Goal: Task Accomplishment & Management: Manage account settings

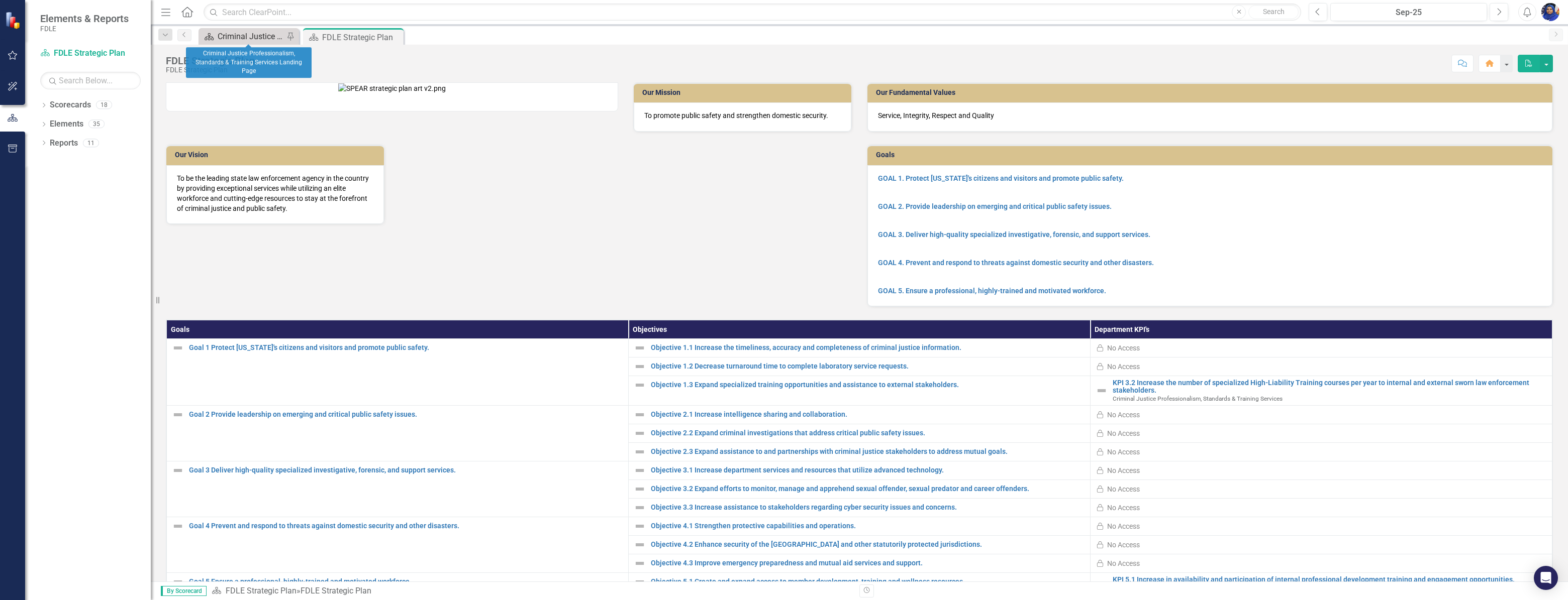
click at [265, 35] on div "Criminal Justice Professionalism, Standards & Training Services Landing Page" at bounding box center [251, 36] width 67 height 13
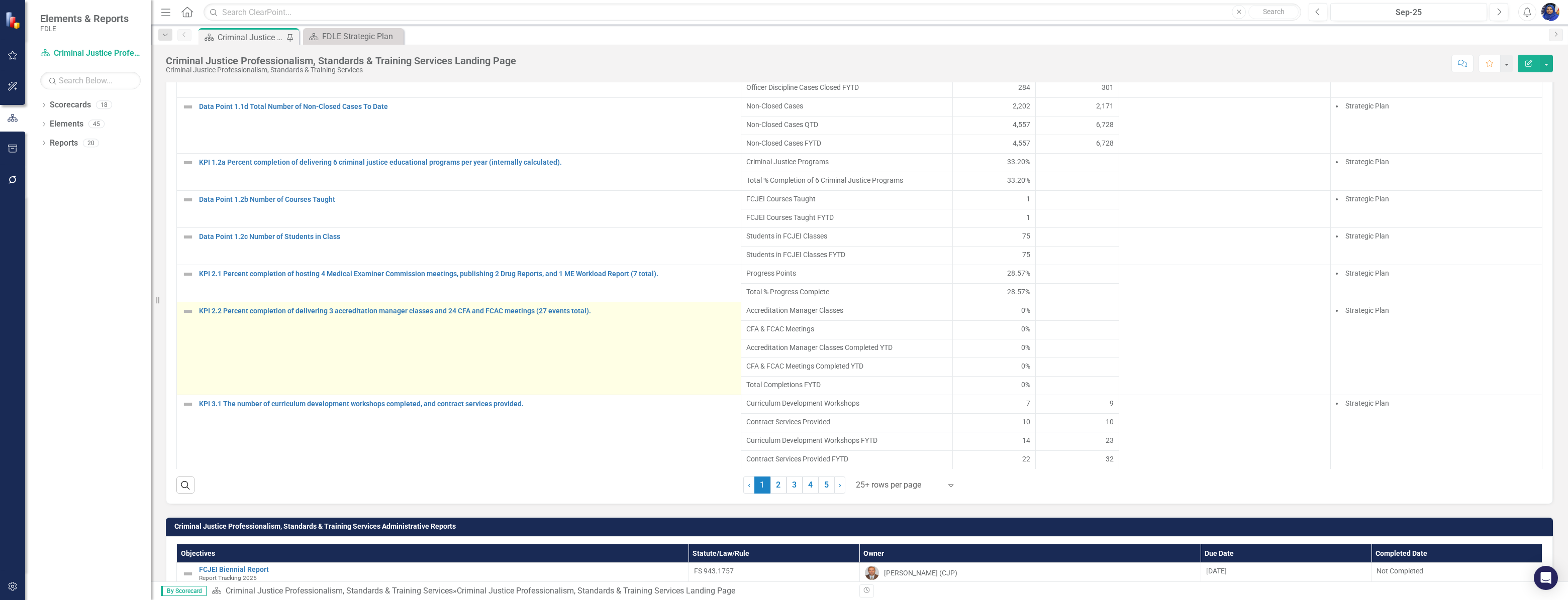
scroll to position [776, 0]
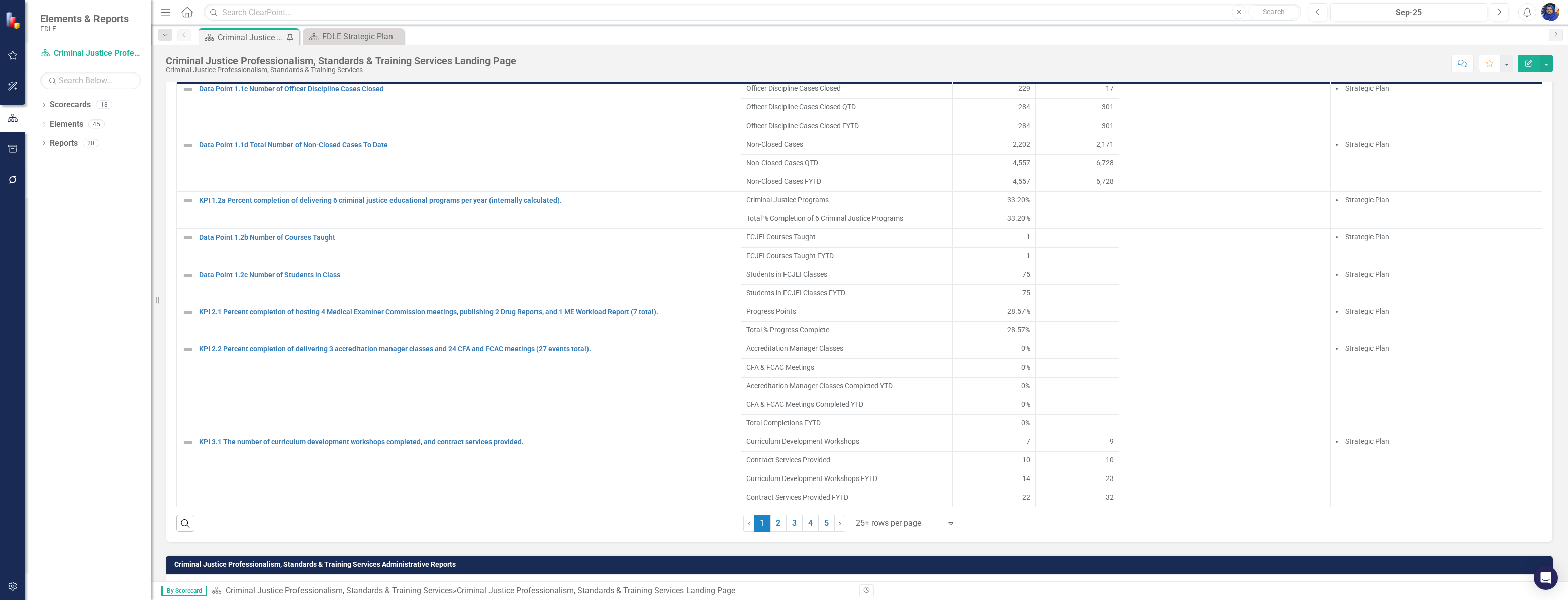
click at [880, 522] on div at bounding box center [898, 524] width 86 height 14
click at [889, 508] on div "Display All Rows" at bounding box center [904, 511] width 94 height 11
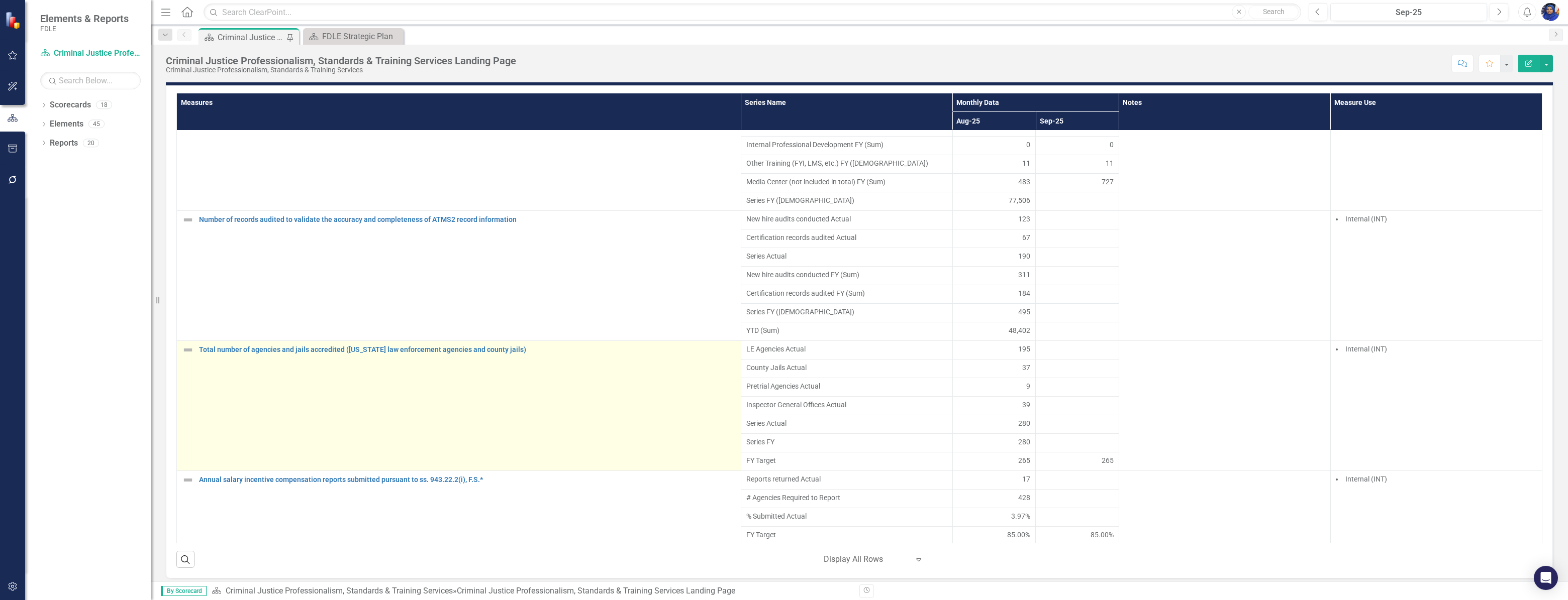
scroll to position [2042, 0]
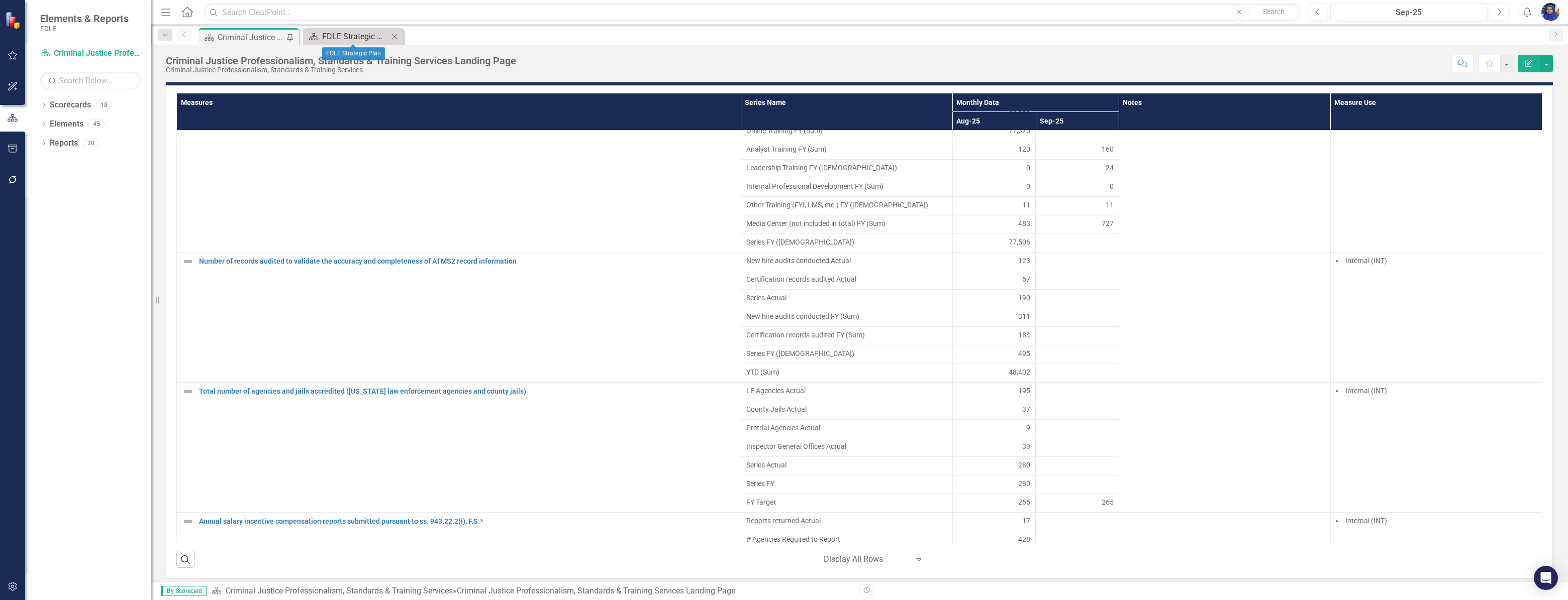
click at [371, 32] on div "FDLE Strategic Plan" at bounding box center [355, 36] width 67 height 13
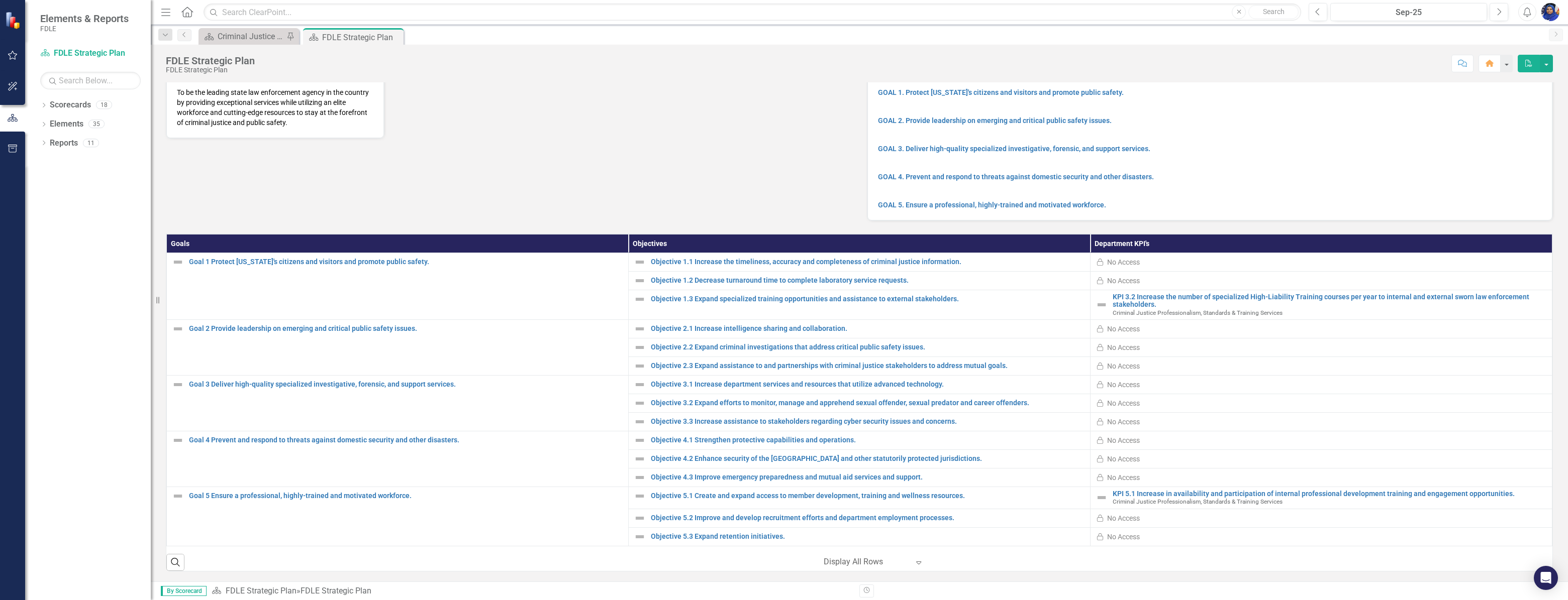
scroll to position [98, 0]
click at [86, 106] on link "Scorecards" at bounding box center [71, 104] width 41 height 11
click at [43, 105] on icon "Dropdown" at bounding box center [44, 106] width 7 height 5
click at [43, 105] on icon "Dropdown" at bounding box center [42, 104] width 5 height 7
click at [58, 125] on link "Elements" at bounding box center [67, 123] width 34 height 11
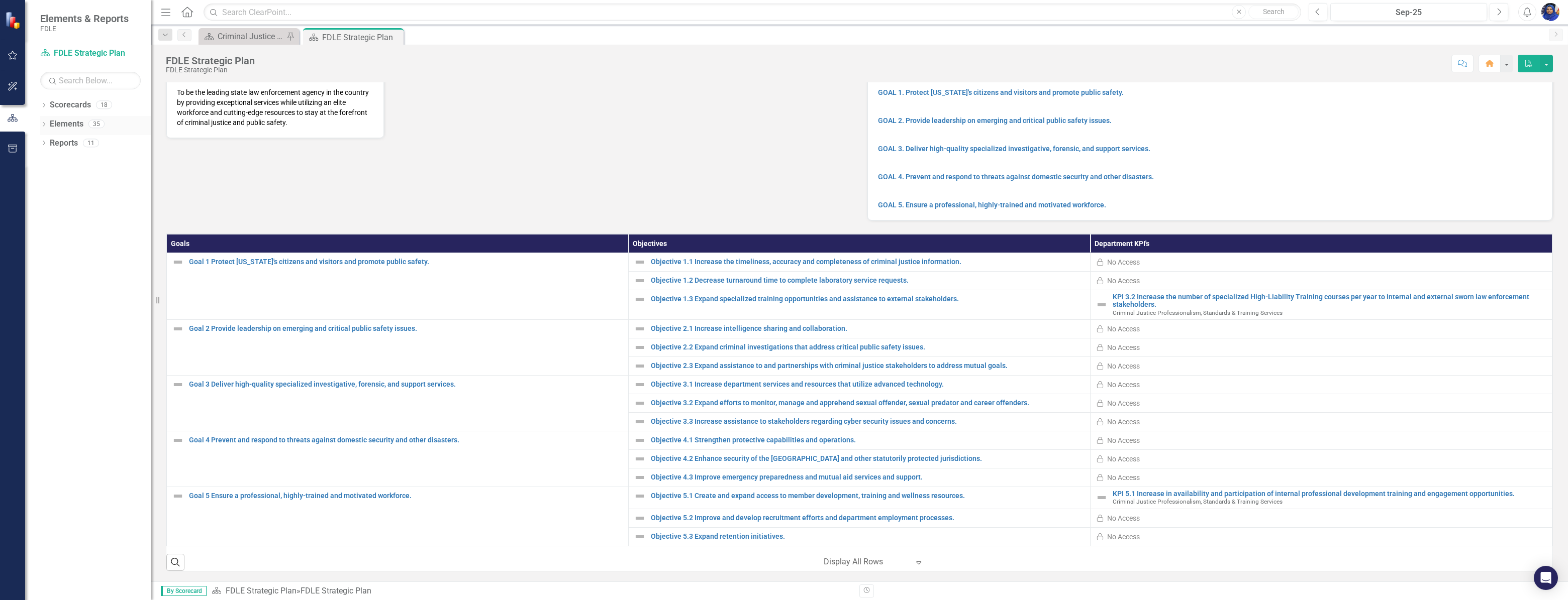
click at [41, 124] on icon "Dropdown" at bounding box center [44, 125] width 7 height 5
click at [94, 181] on link "Measure Measures" at bounding box center [79, 180] width 50 height 11
click at [47, 179] on div "Dropdown" at bounding box center [48, 183] width 7 height 9
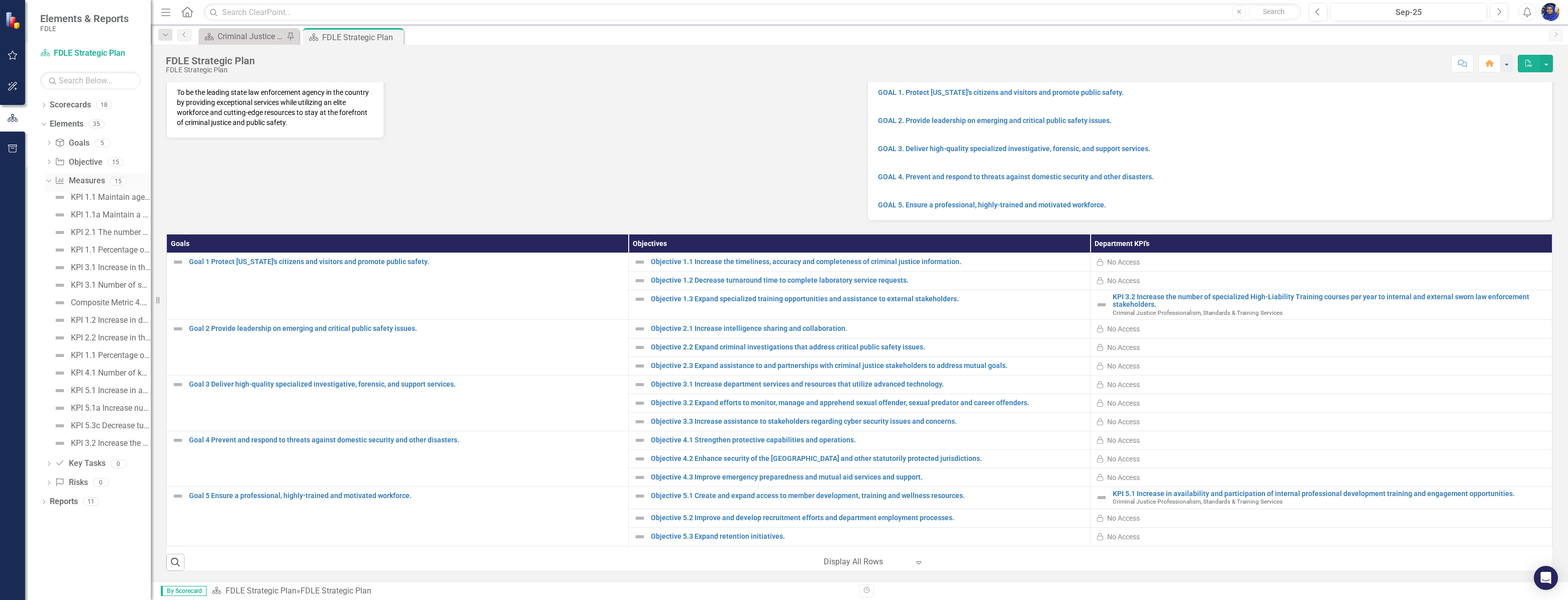
click at [117, 180] on div "15" at bounding box center [117, 181] width 16 height 9
click at [103, 180] on link "Measure Measures" at bounding box center [79, 180] width 50 height 11
click at [67, 180] on link "Measure Measures" at bounding box center [79, 180] width 50 height 11
click at [46, 180] on icon "Dropdown" at bounding box center [48, 180] width 5 height 7
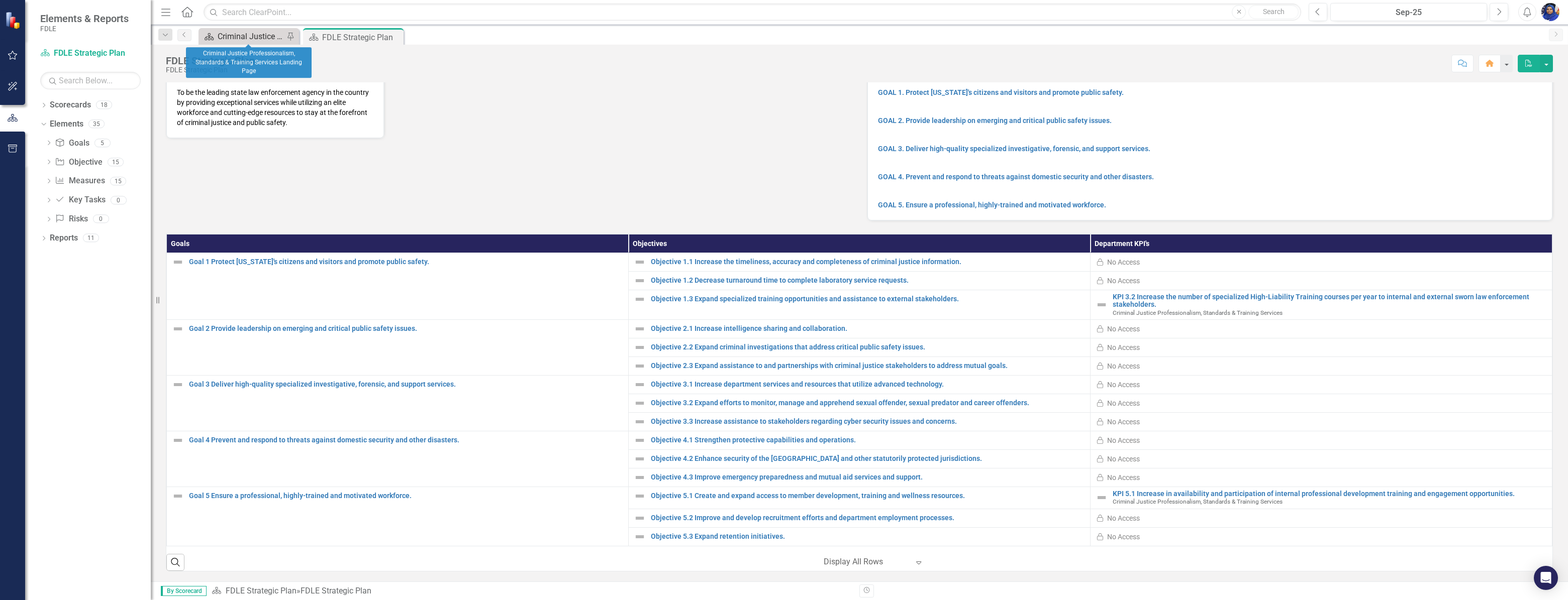
click at [257, 36] on div "Criminal Justice Professionalism, Standards & Training Services Landing Page" at bounding box center [251, 36] width 67 height 13
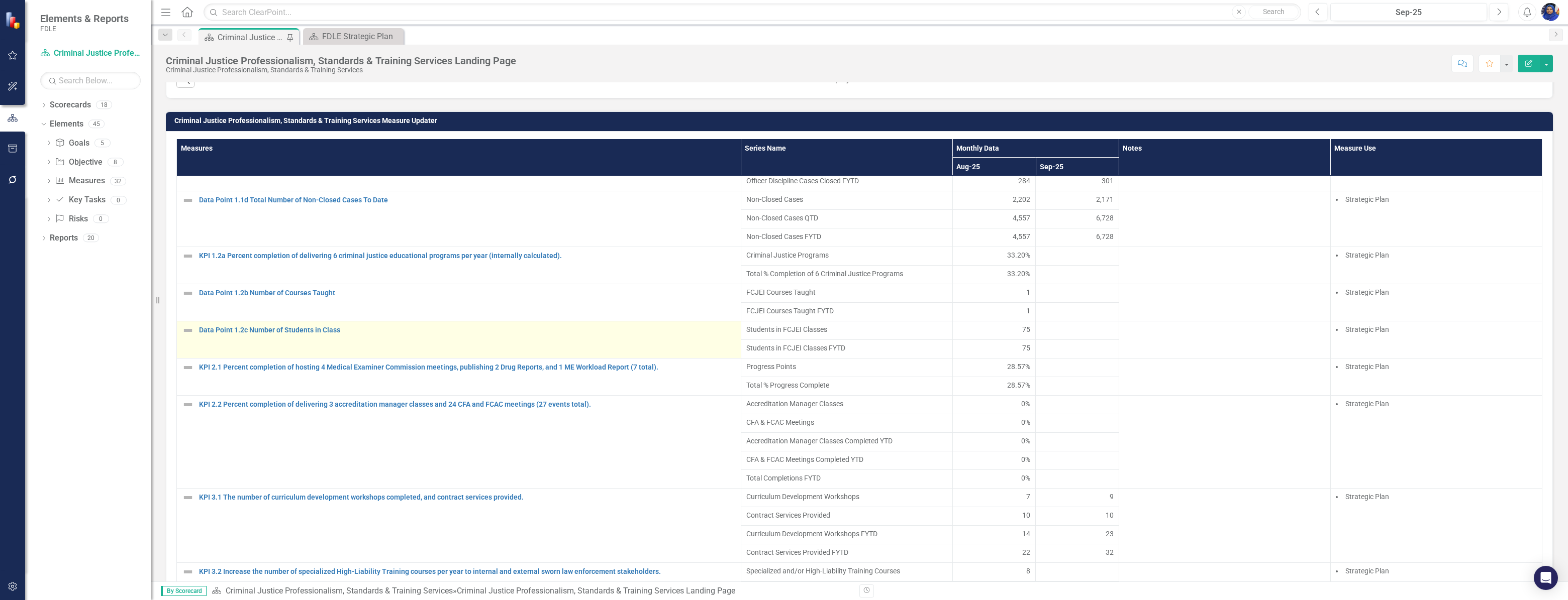
scroll to position [91, 0]
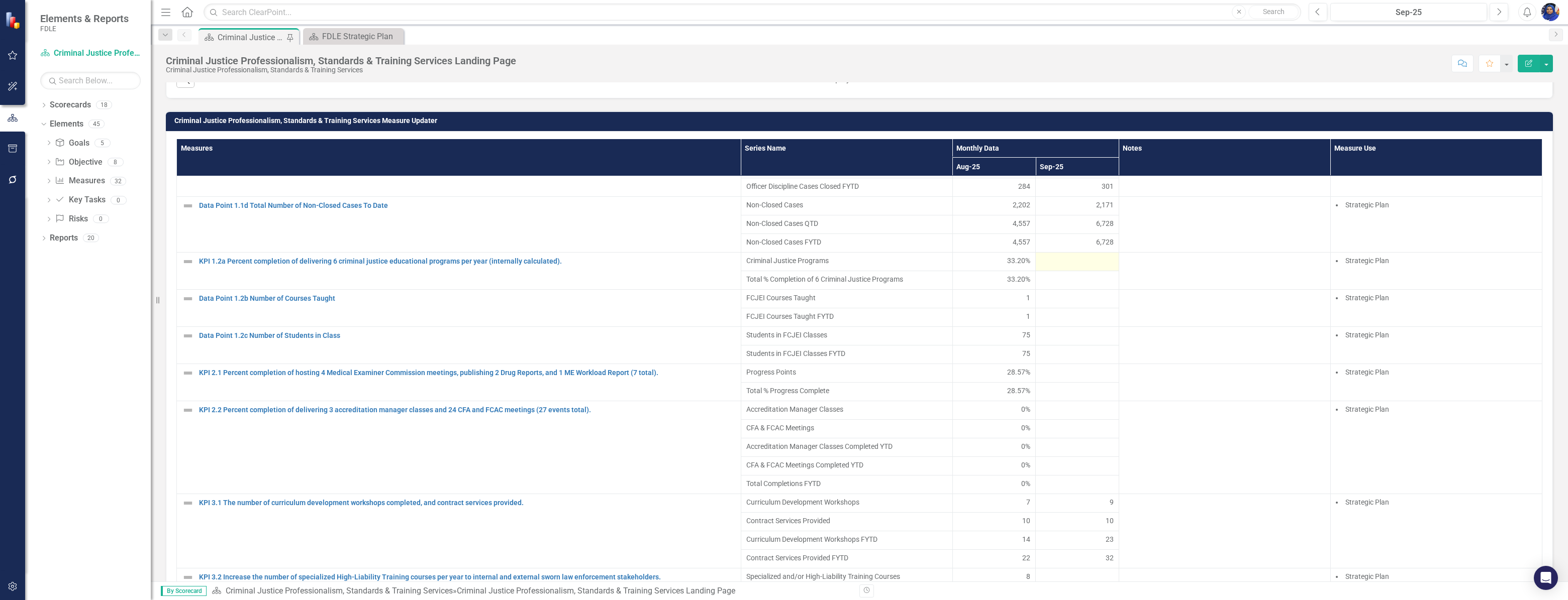
click at [1053, 266] on div at bounding box center [1077, 262] width 73 height 12
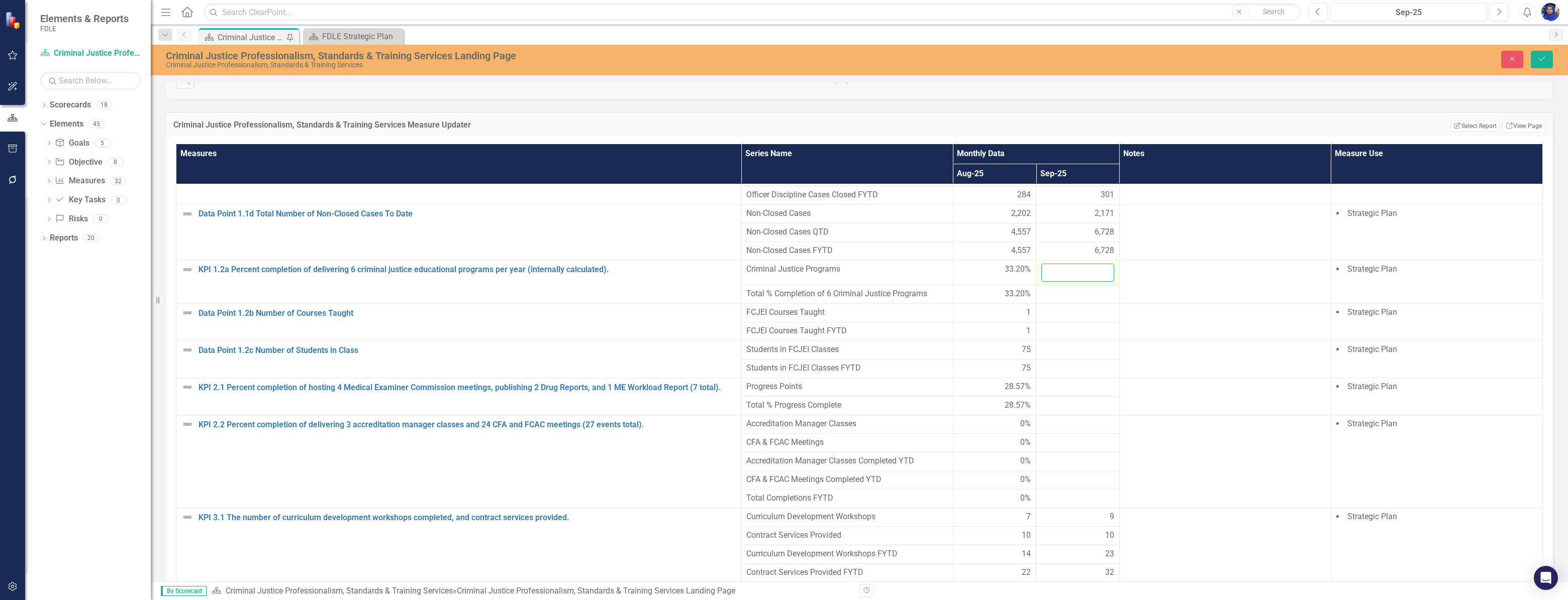
click at [1053, 278] on input "number" at bounding box center [1078, 273] width 73 height 19
type input "33.2"
click at [1048, 319] on div at bounding box center [1078, 313] width 73 height 12
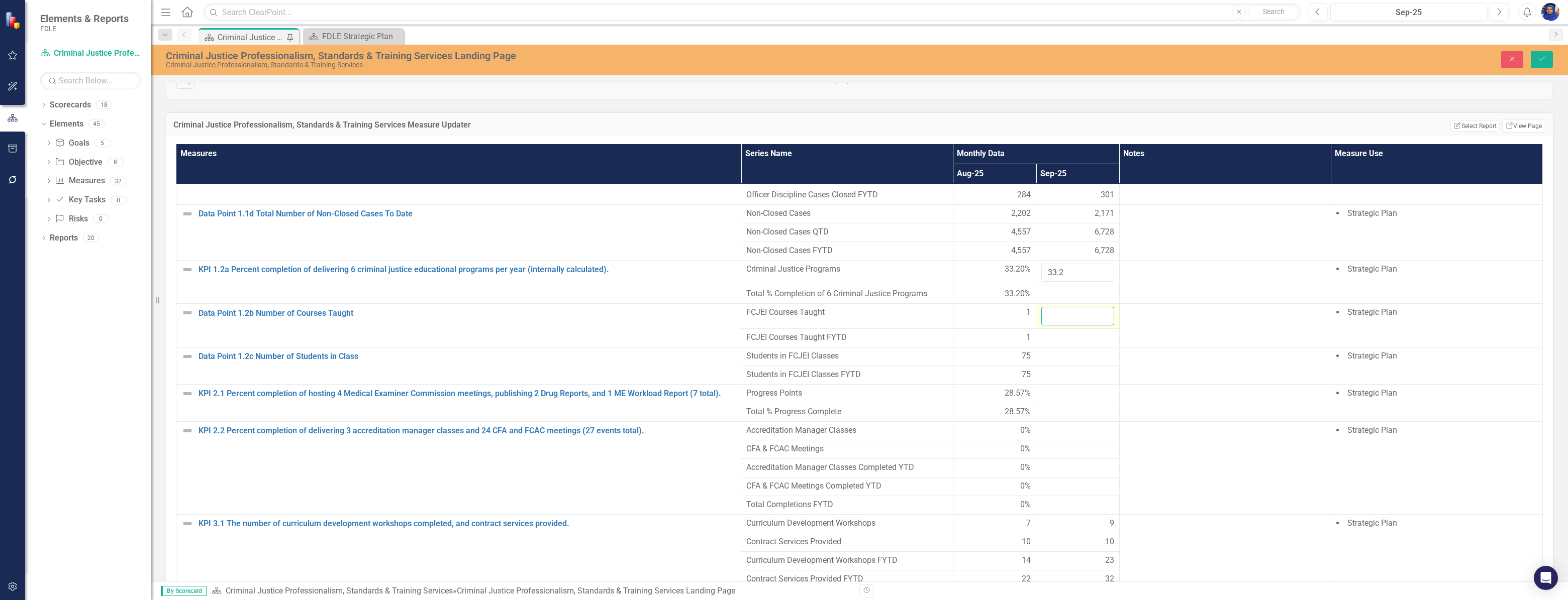
click at [1048, 319] on input "number" at bounding box center [1078, 316] width 73 height 19
type input "2"
click at [1051, 360] on div at bounding box center [1078, 357] width 73 height 12
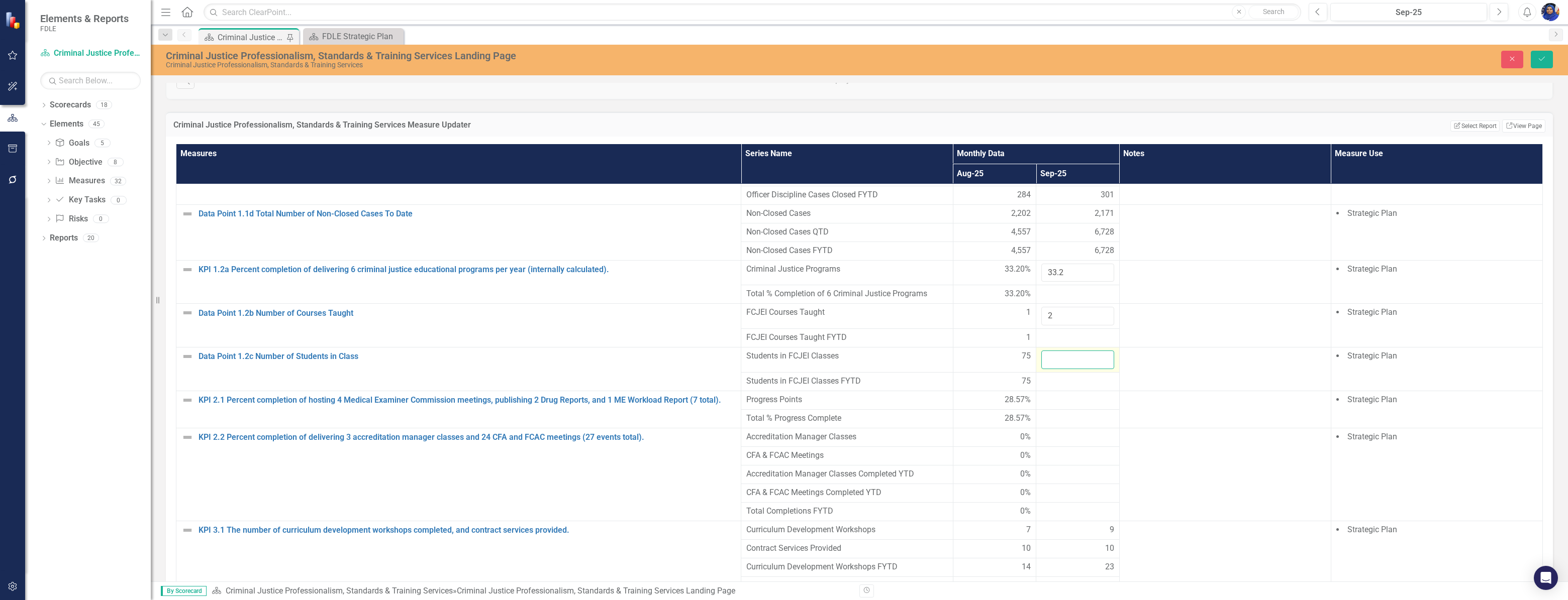
click at [1050, 360] on input "number" at bounding box center [1078, 360] width 73 height 19
type input "42"
click at [1541, 60] on icon "Save" at bounding box center [1542, 59] width 9 height 7
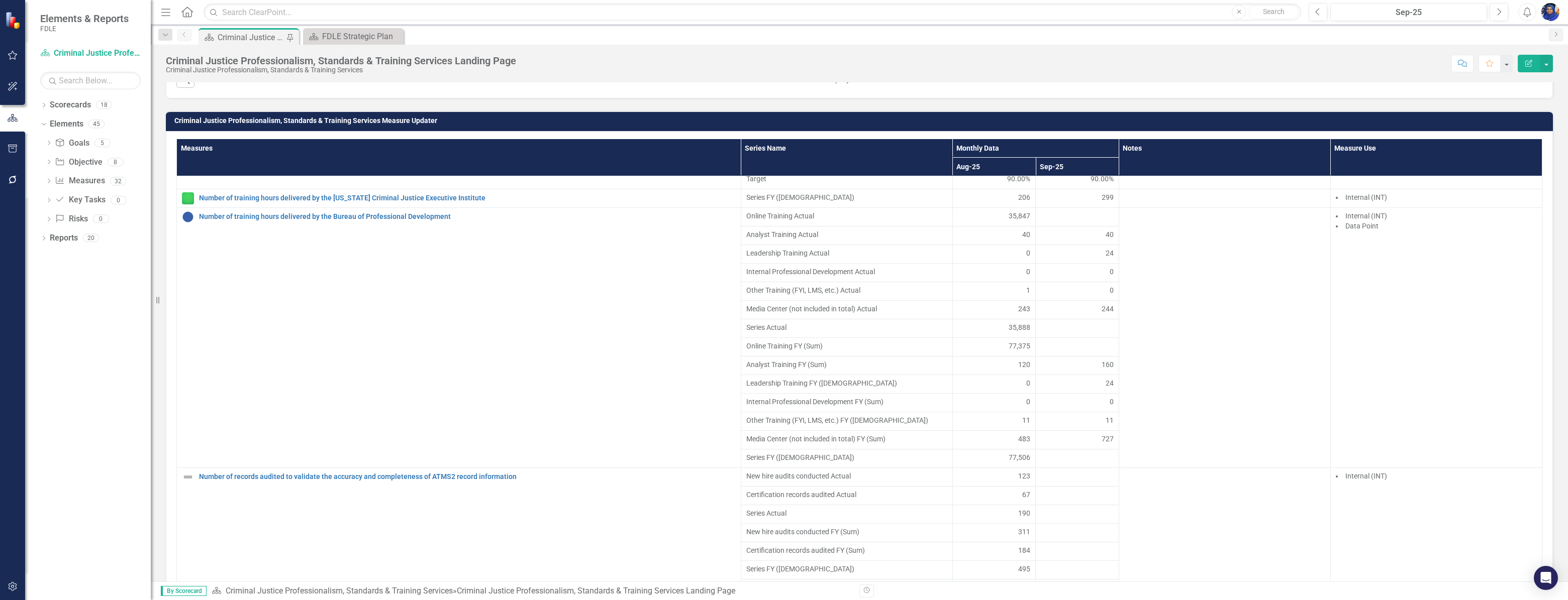
scroll to position [1028, 0]
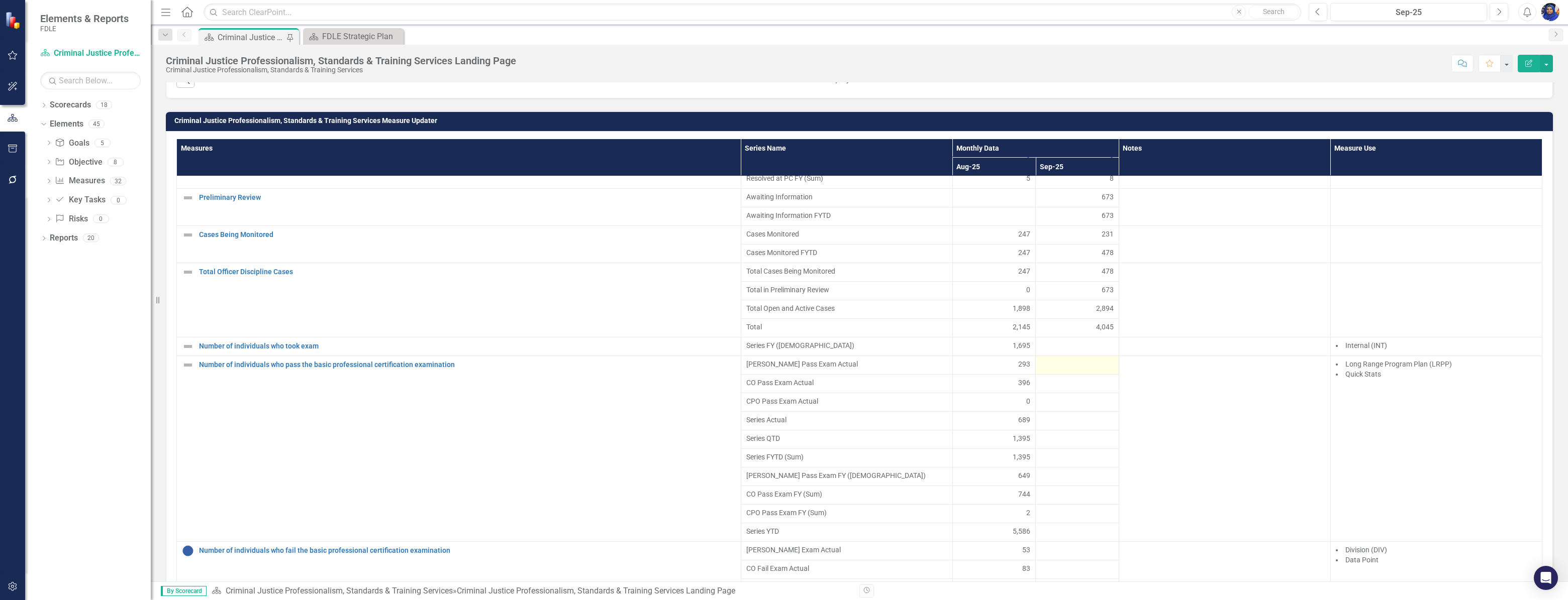
click at [1045, 367] on div at bounding box center [1077, 365] width 73 height 12
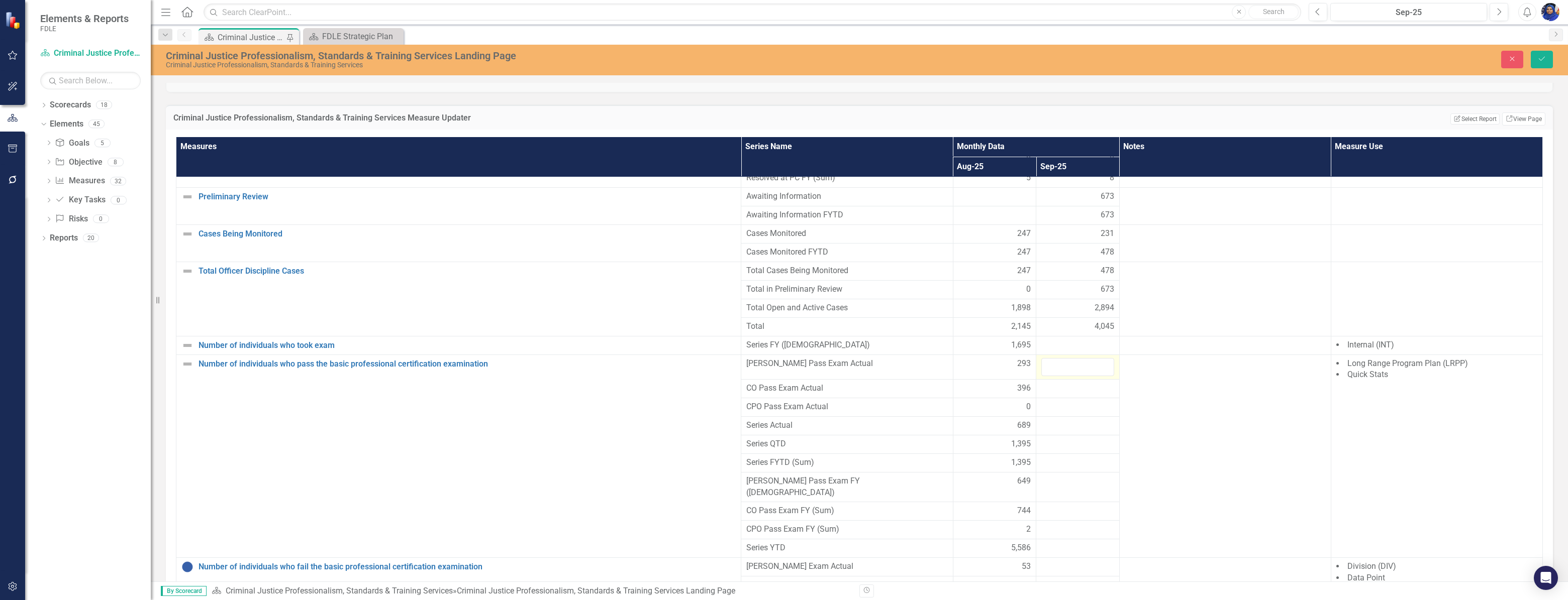
scroll to position [689, 0]
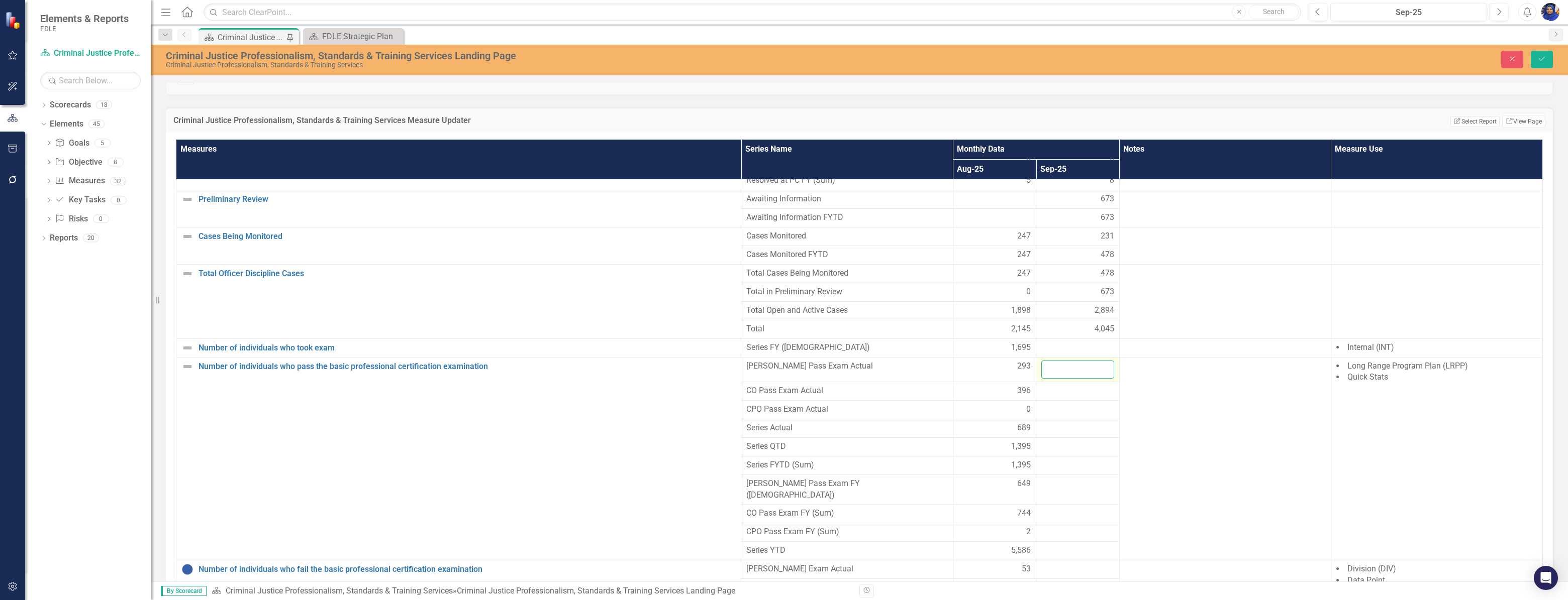
click at [1049, 370] on input "number" at bounding box center [1078, 370] width 73 height 19
type input "320"
click at [1062, 397] on div at bounding box center [1078, 391] width 73 height 12
click at [1061, 397] on input "number" at bounding box center [1078, 395] width 73 height 19
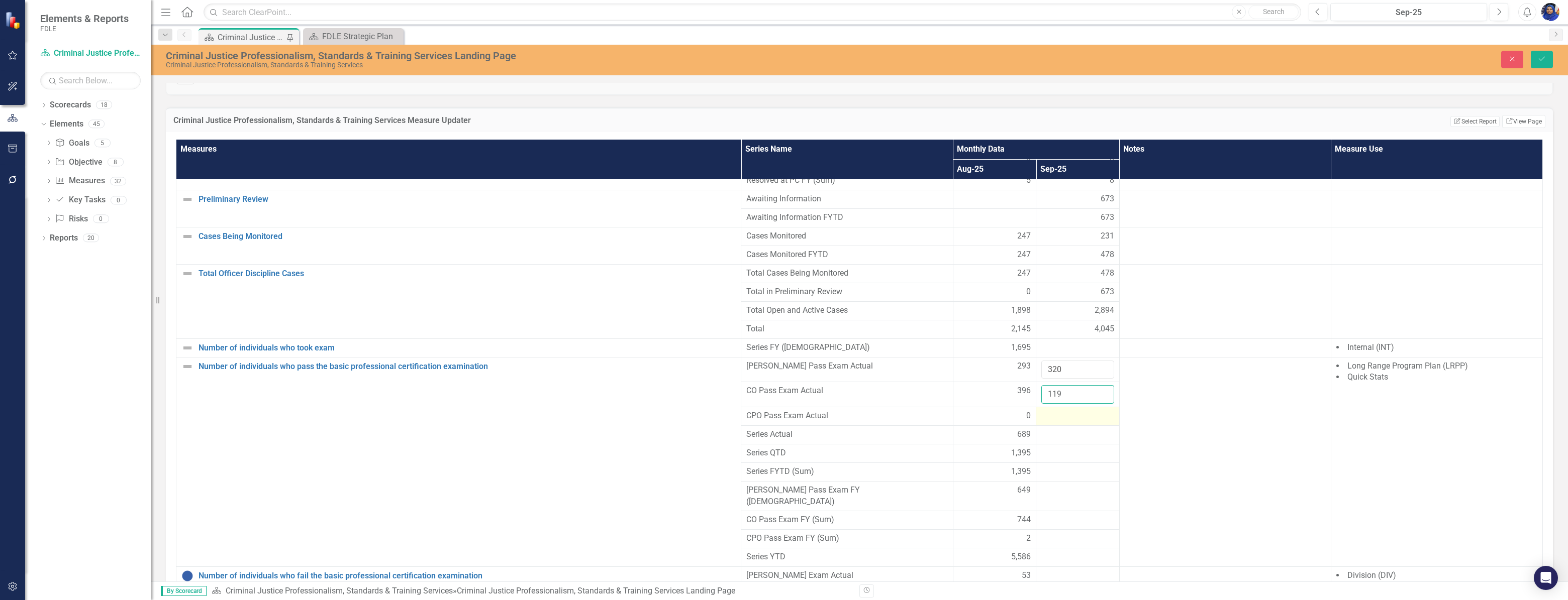
type input "119"
click at [1046, 420] on div at bounding box center [1078, 416] width 73 height 12
click at [1048, 415] on div at bounding box center [1078, 416] width 73 height 12
drag, startPoint x: 1048, startPoint y: 416, endPoint x: 1051, endPoint y: 420, distance: 5.0
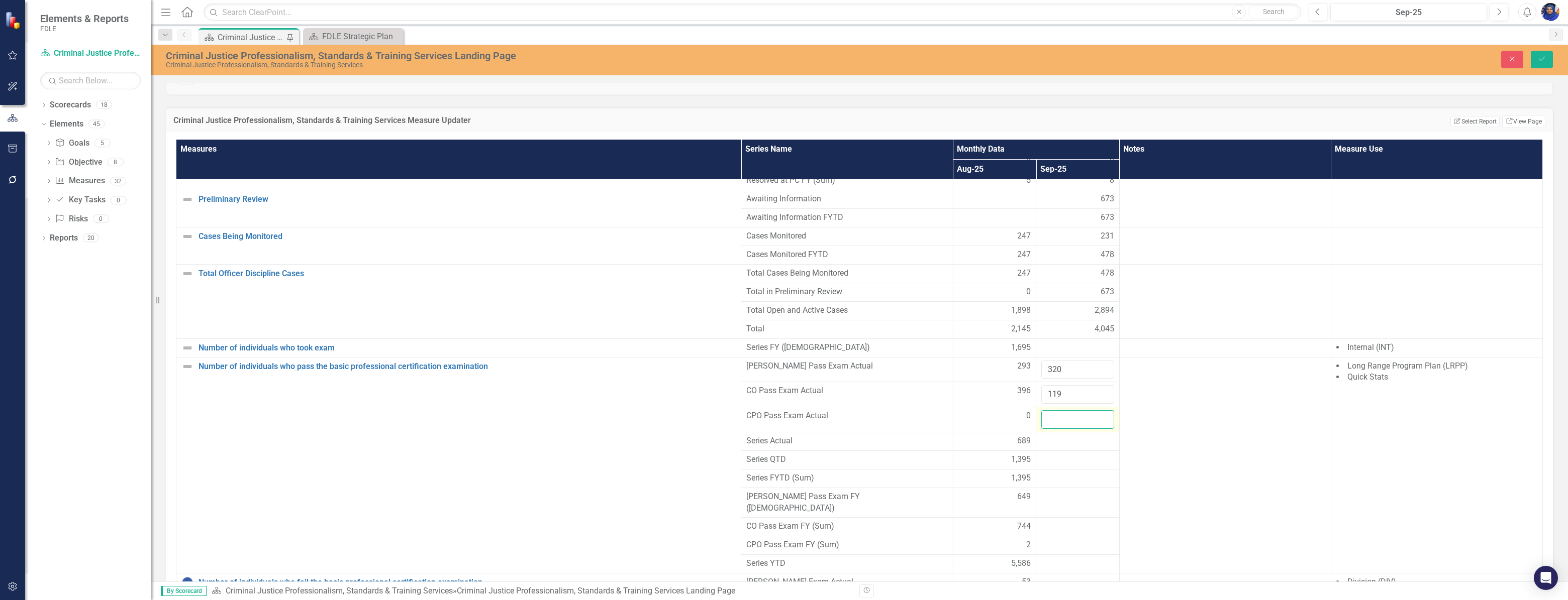
click at [1051, 420] on input "number" at bounding box center [1078, 420] width 73 height 19
type input "1"
click at [1042, 445] on div at bounding box center [1078, 441] width 73 height 12
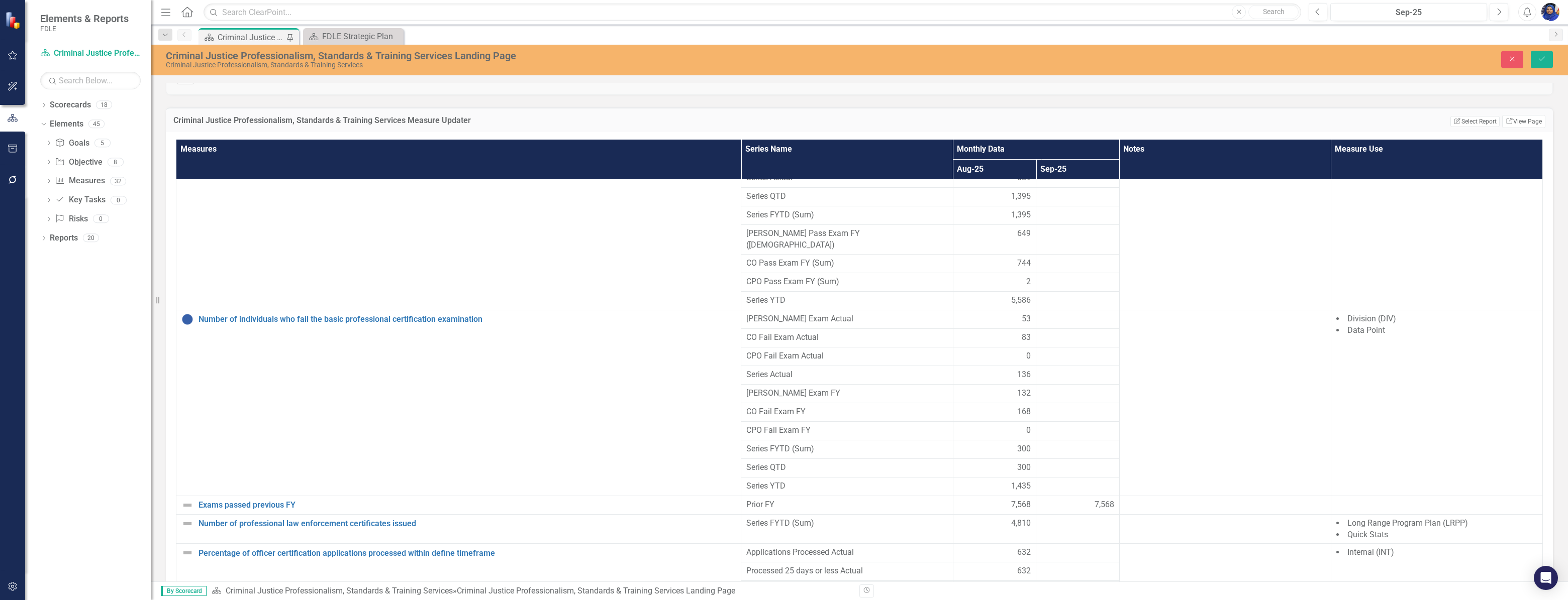
scroll to position [1259, 0]
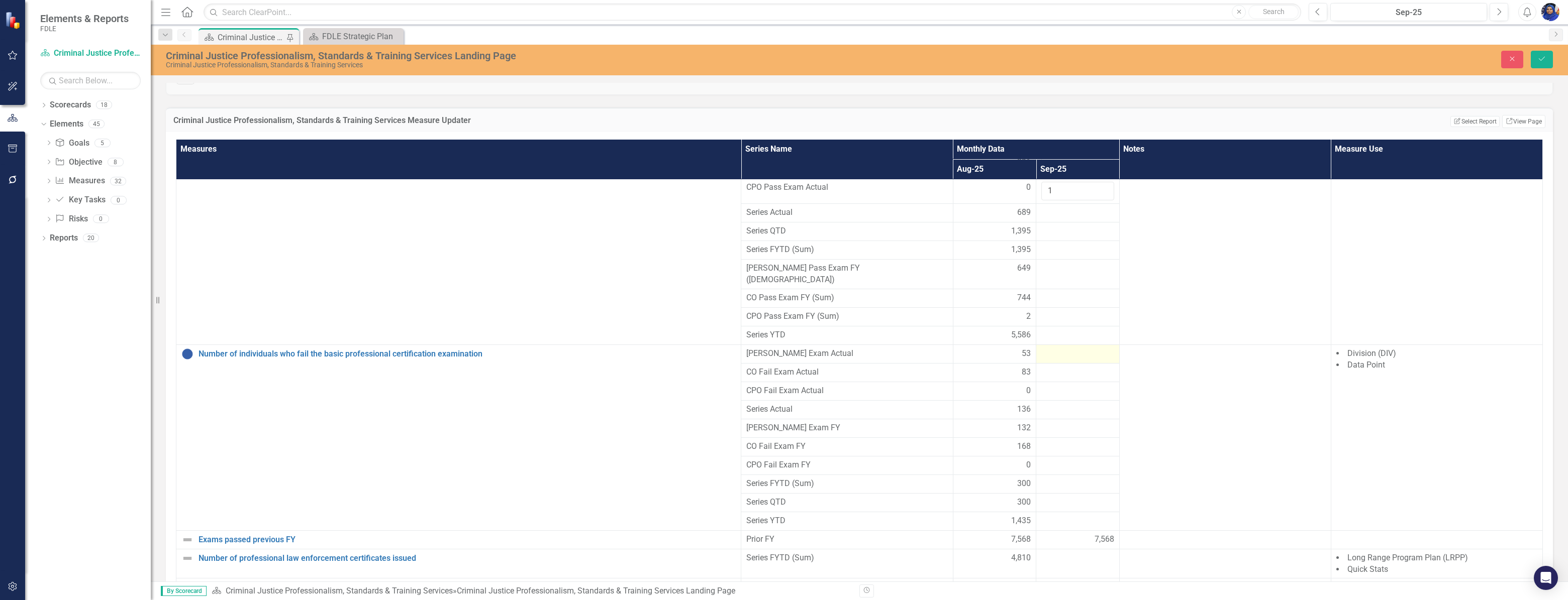
click at [1059, 348] on div at bounding box center [1078, 354] width 73 height 12
click at [1059, 348] on input "number" at bounding box center [1078, 357] width 73 height 19
type input "52"
click at [1050, 392] on div at bounding box center [1078, 398] width 73 height 12
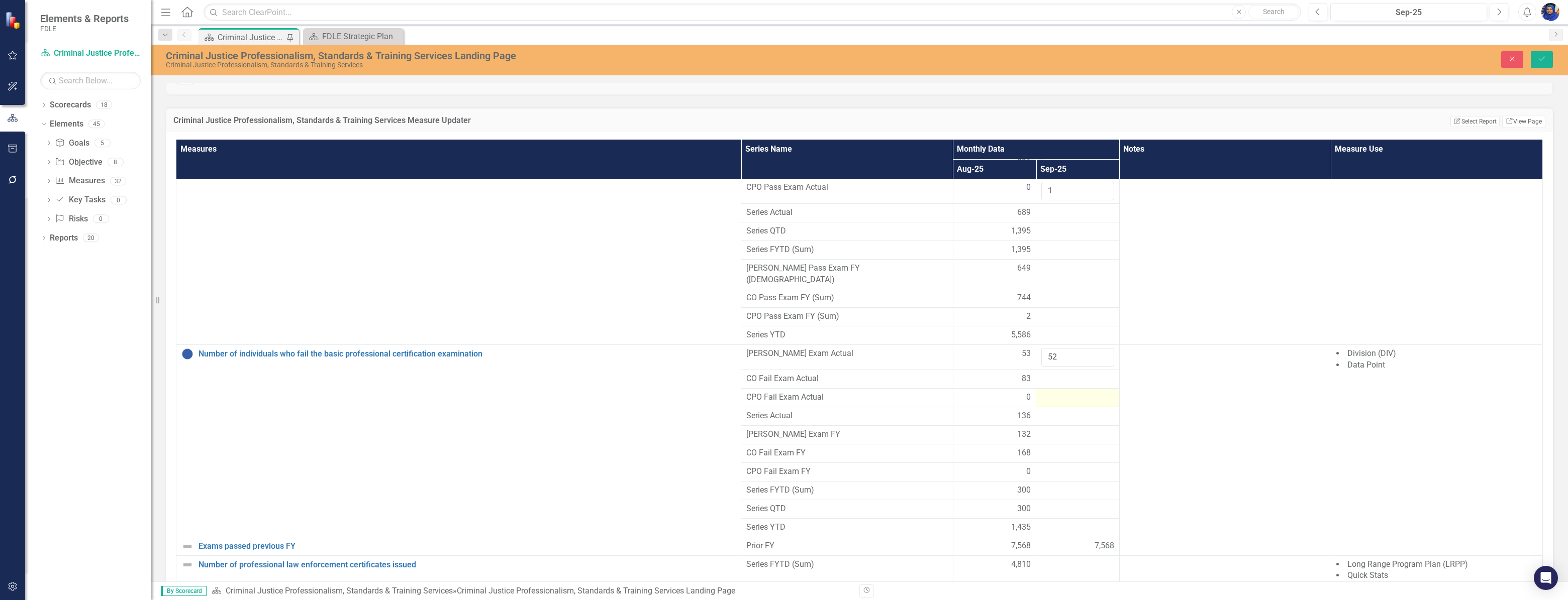
click at [1050, 392] on div at bounding box center [1078, 398] width 73 height 12
click at [1050, 392] on input "number" at bounding box center [1078, 401] width 73 height 19
type input "0"
click at [1060, 373] on div at bounding box center [1078, 379] width 73 height 12
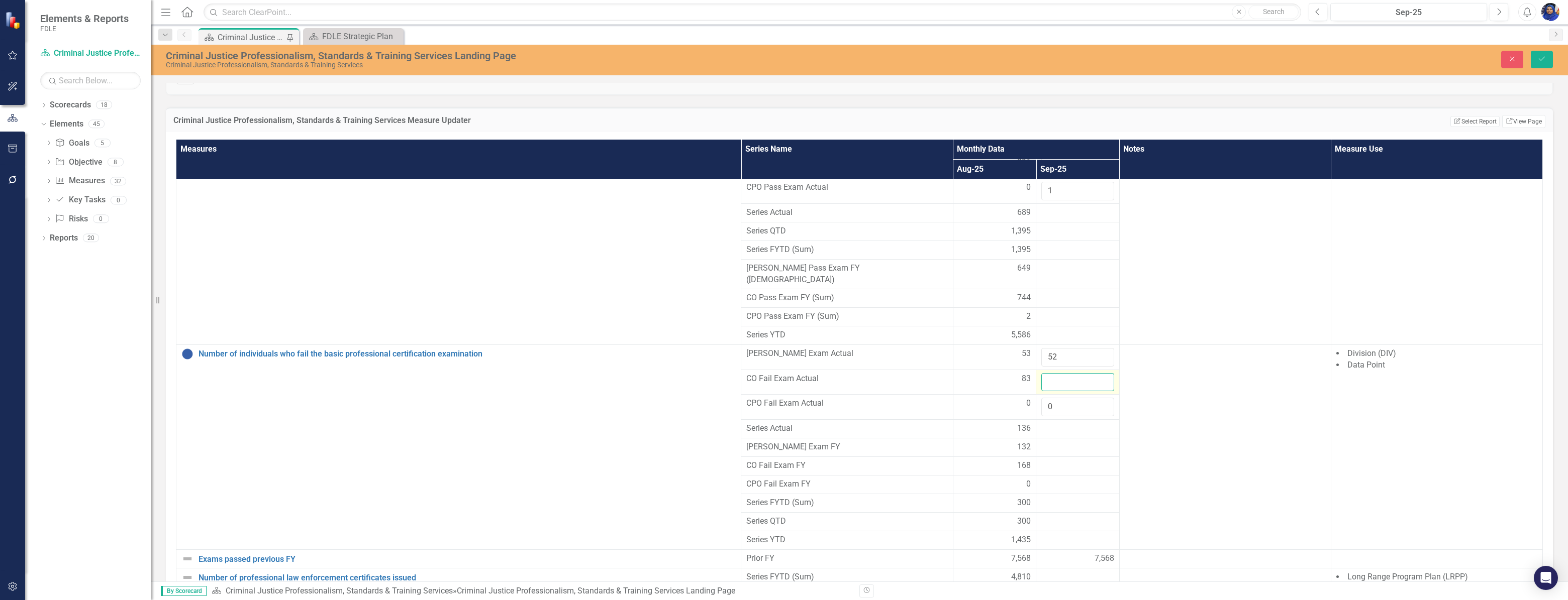
click at [1059, 373] on input "number" at bounding box center [1078, 382] width 73 height 19
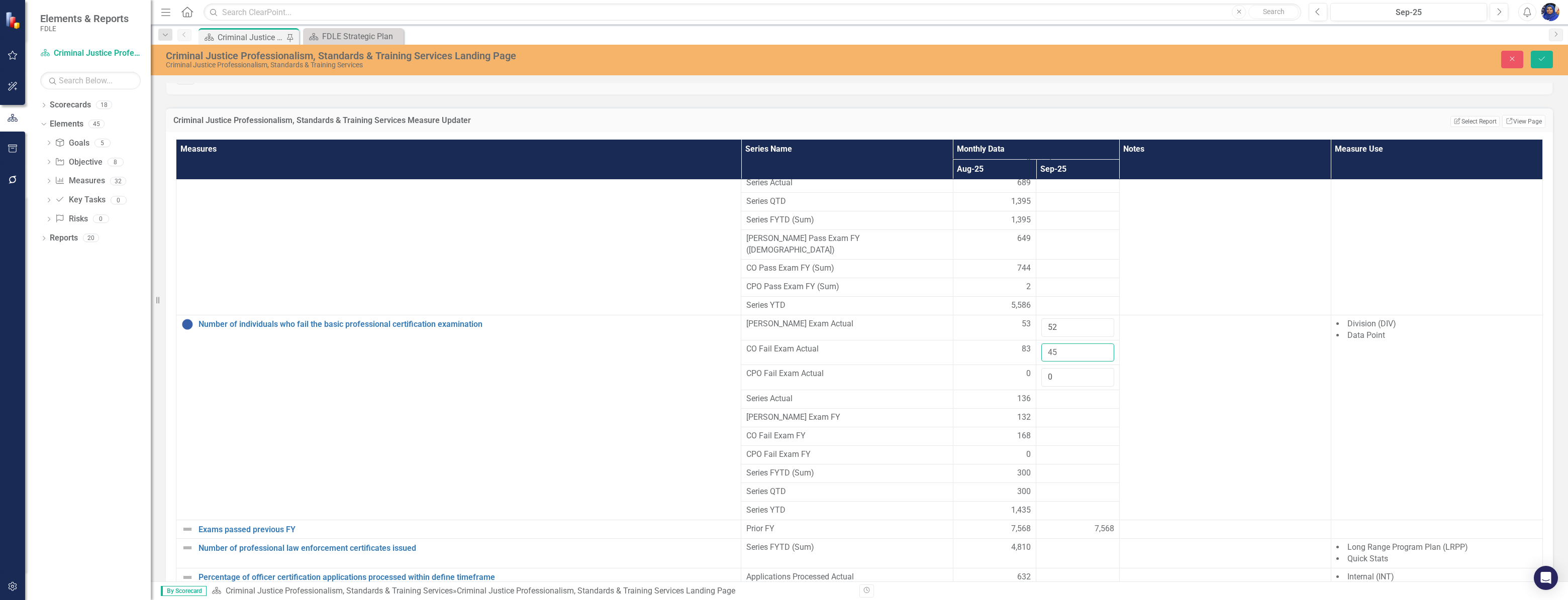
scroll to position [1304, 0]
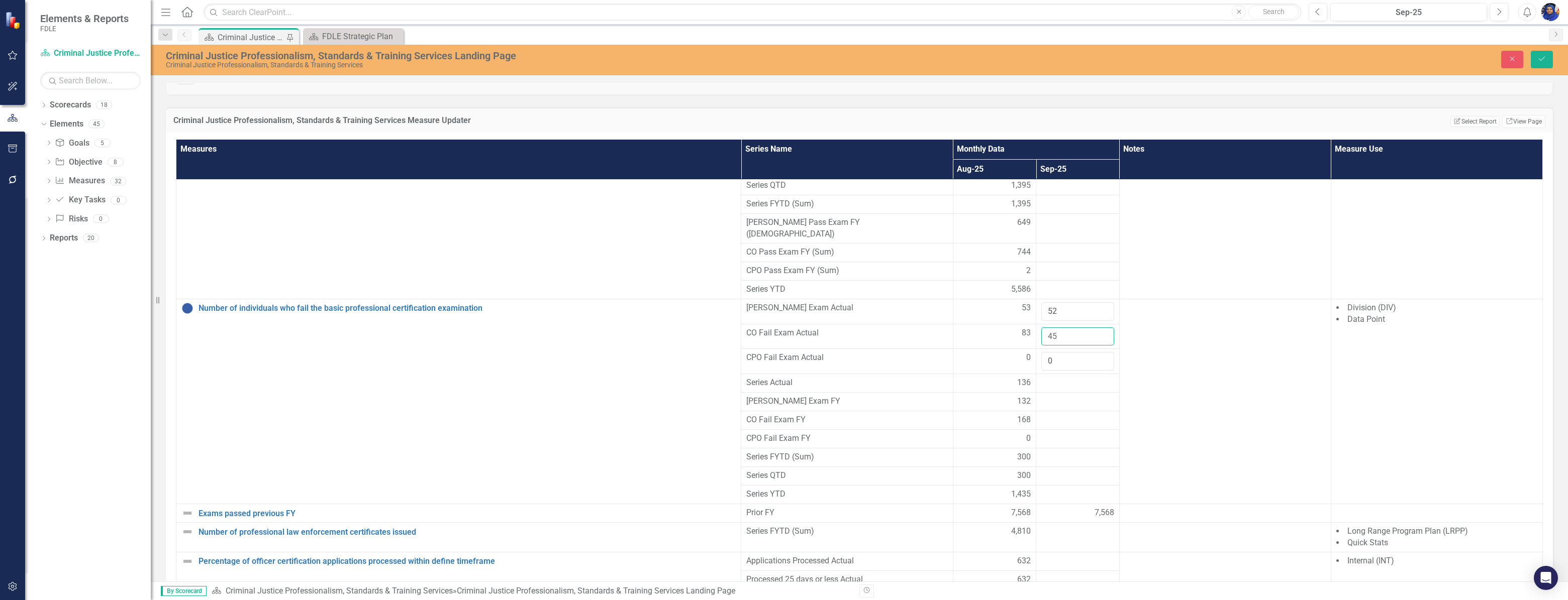
type input "45"
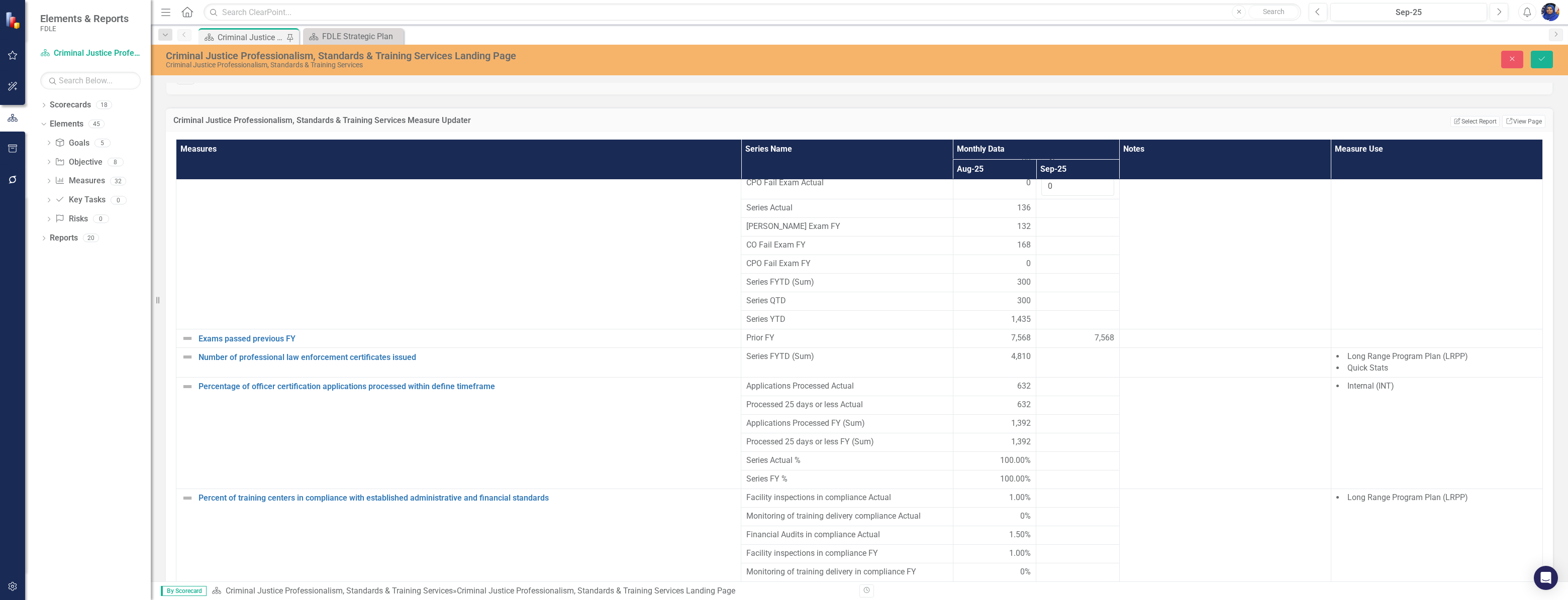
scroll to position [1492, 0]
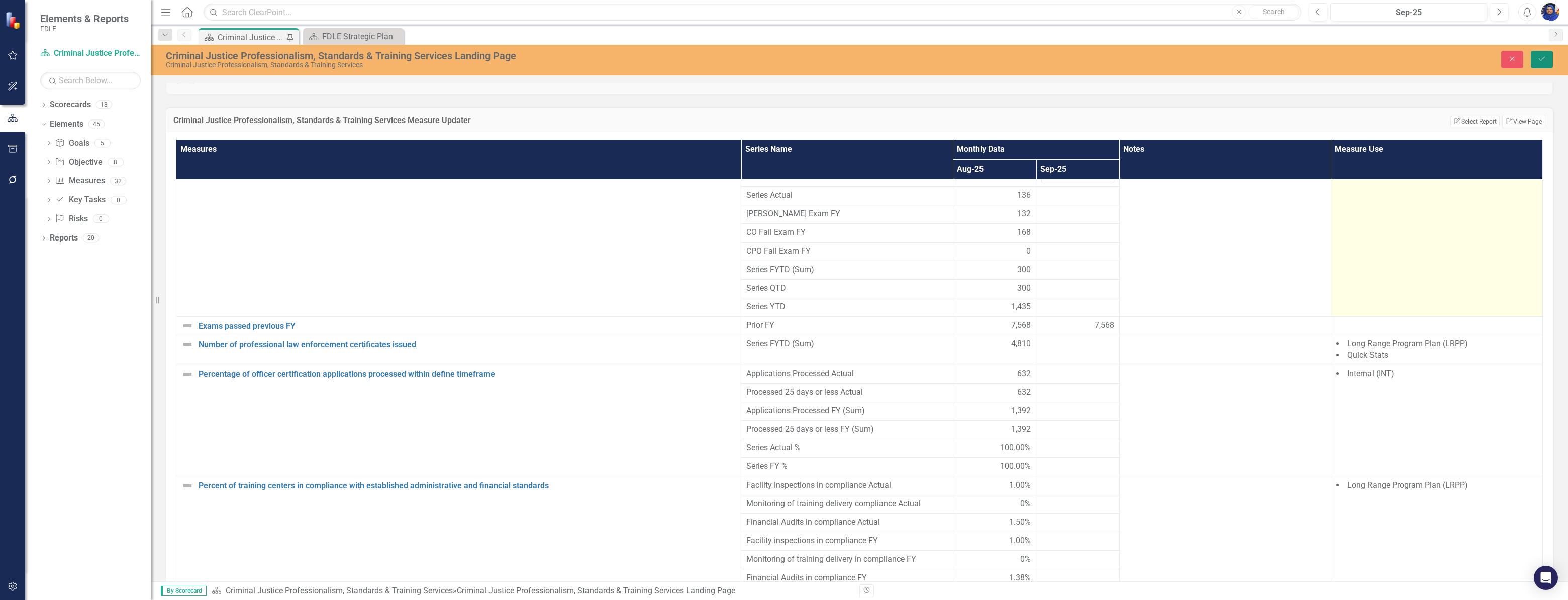
click at [1543, 58] on icon "Save" at bounding box center [1542, 59] width 9 height 7
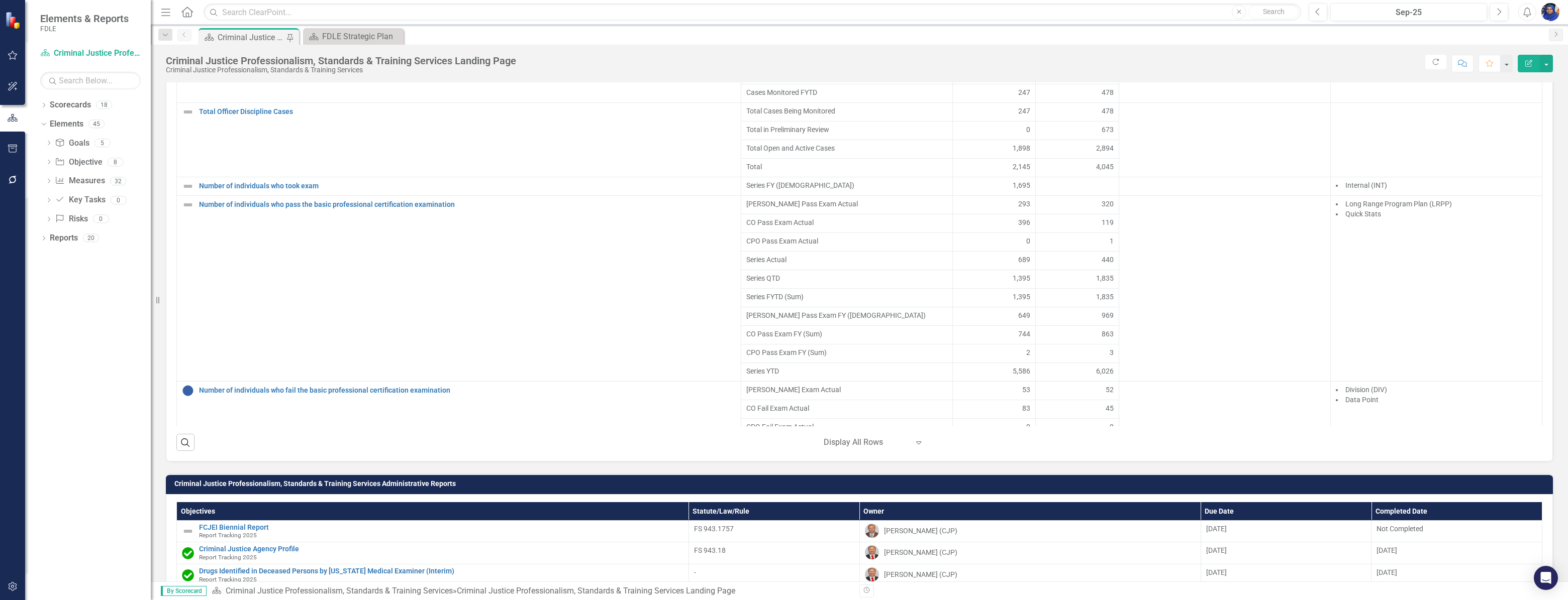
scroll to position [1005, 0]
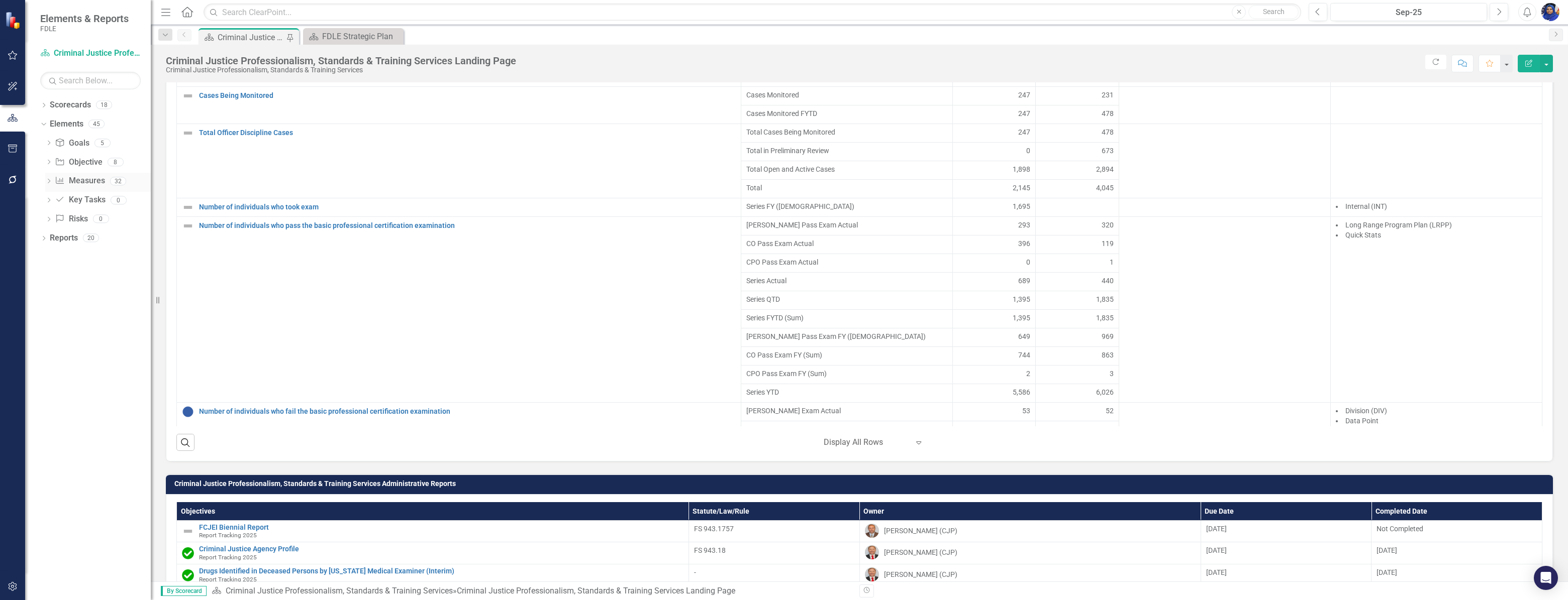
click at [117, 181] on div "32" at bounding box center [117, 181] width 16 height 9
click at [112, 180] on div "32" at bounding box center [117, 181] width 16 height 9
click at [76, 120] on link "Elements" at bounding box center [67, 123] width 34 height 11
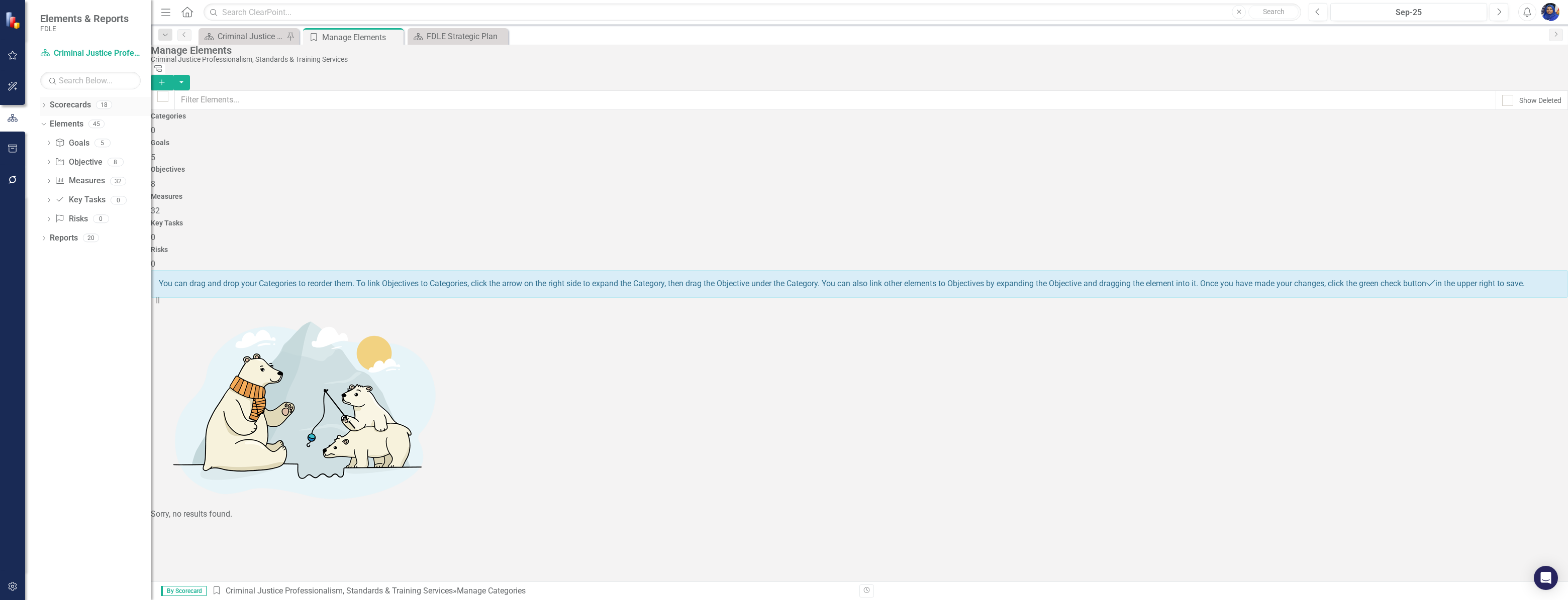
click at [72, 102] on link "Scorecards" at bounding box center [71, 104] width 41 height 11
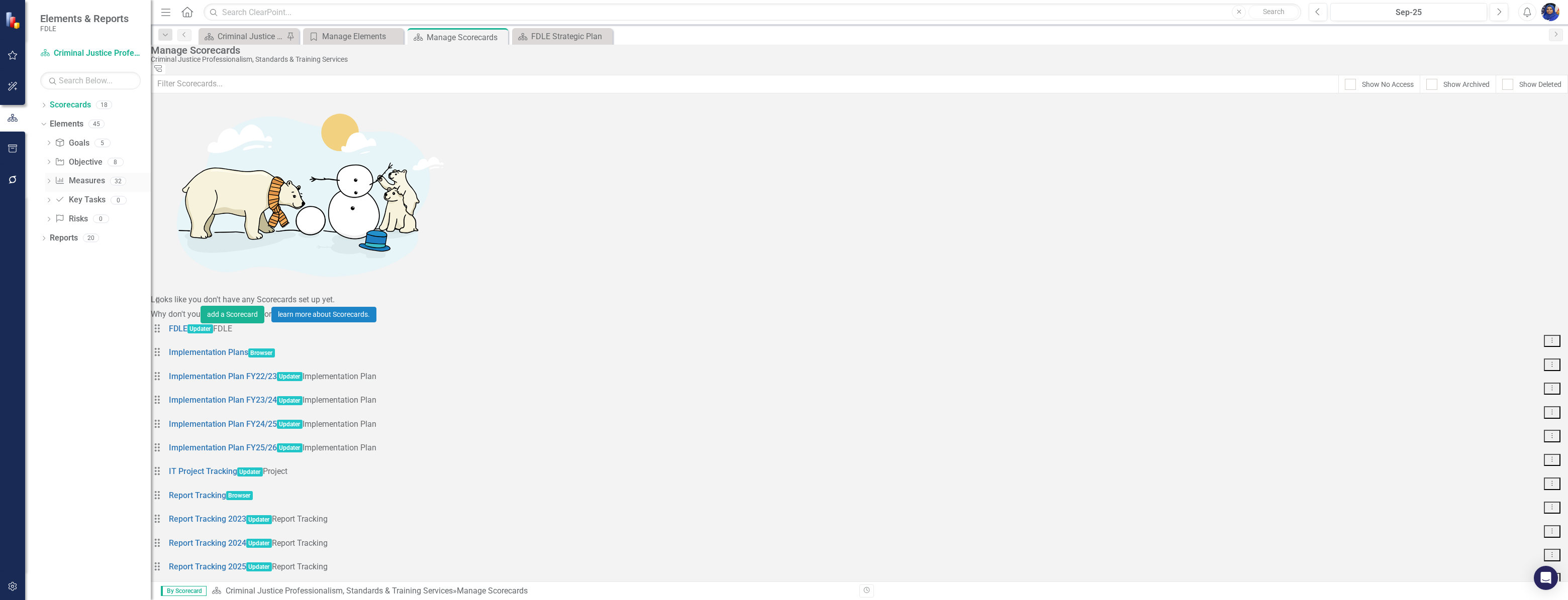
click at [90, 177] on link "Measure Measures" at bounding box center [79, 180] width 50 height 11
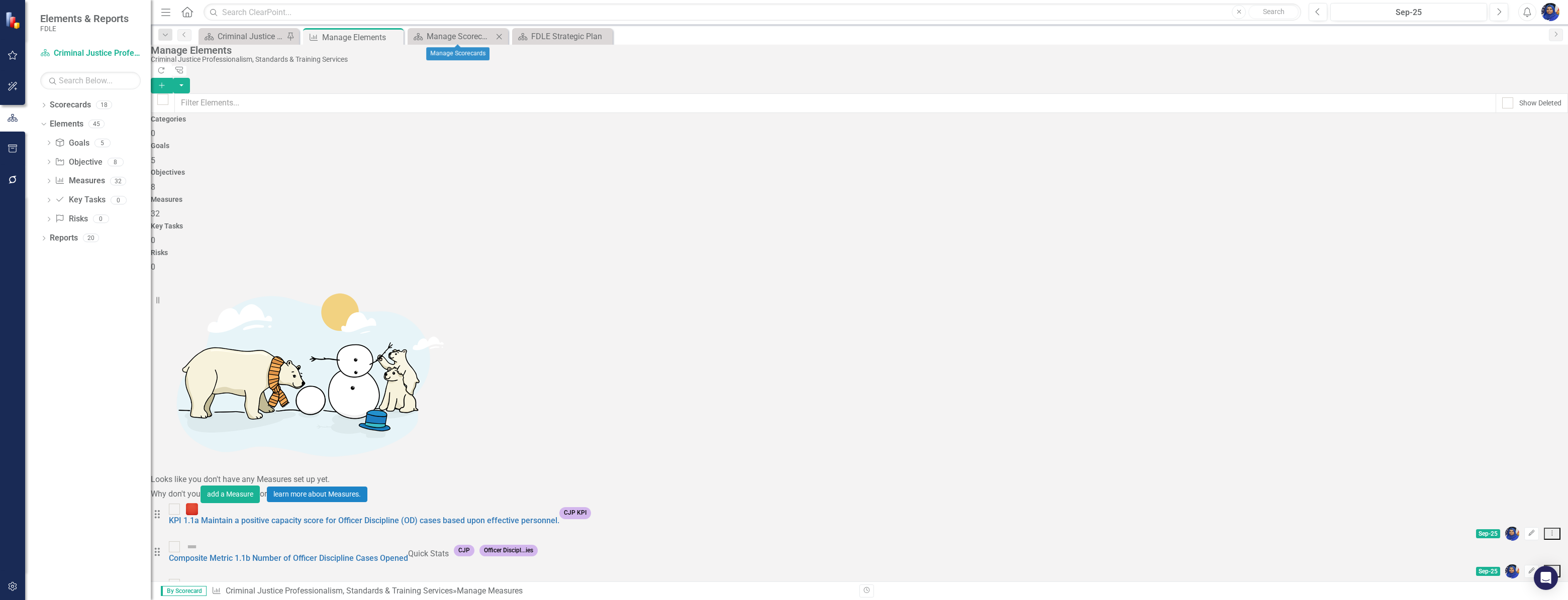
click at [502, 33] on icon "Close" at bounding box center [499, 36] width 10 height 8
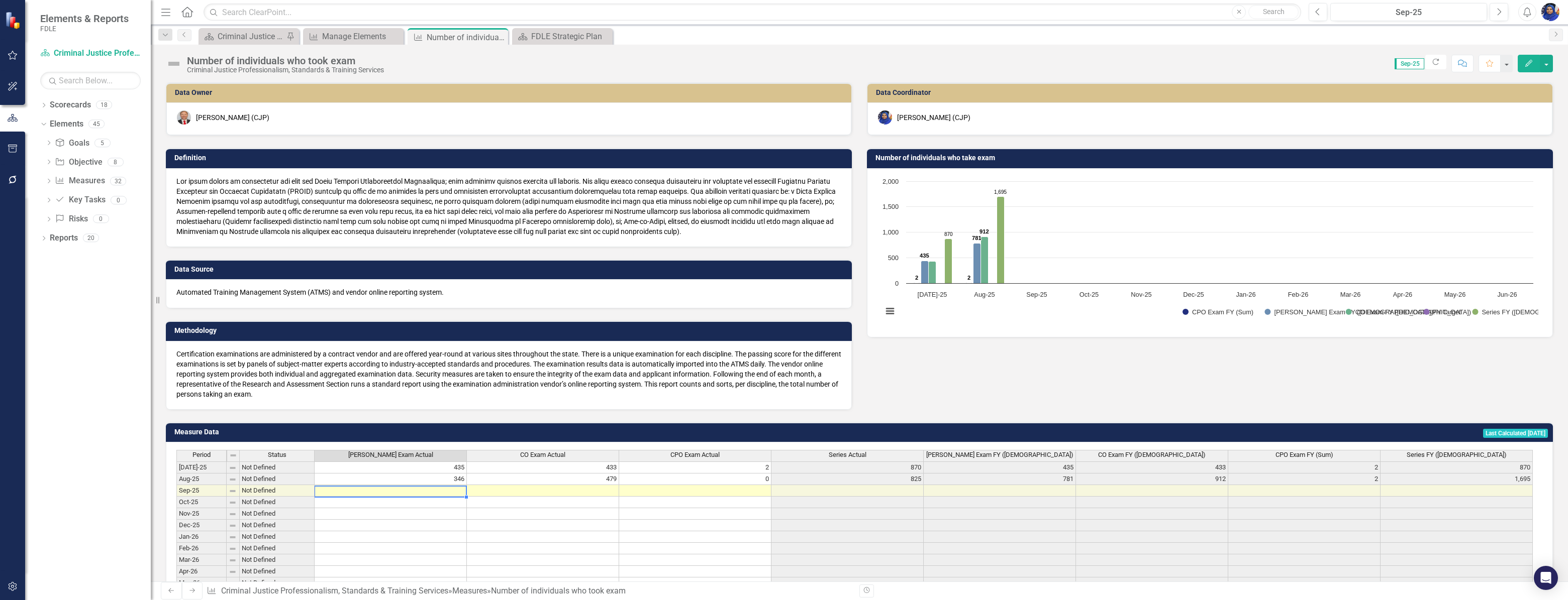
click at [450, 488] on td at bounding box center [390, 490] width 152 height 11
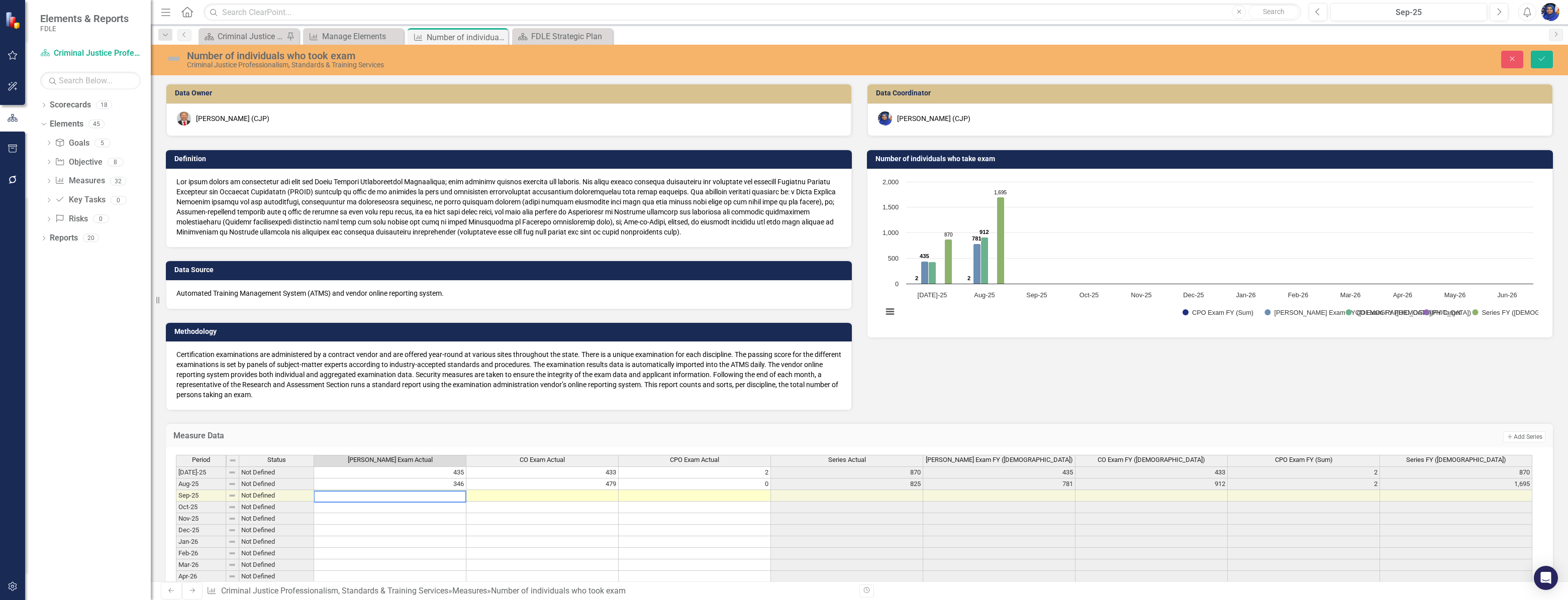
click at [447, 493] on textarea at bounding box center [390, 496] width 153 height 12
type textarea "372"
click at [547, 492] on td at bounding box center [543, 496] width 152 height 11
click at [683, 493] on td at bounding box center [695, 496] width 152 height 11
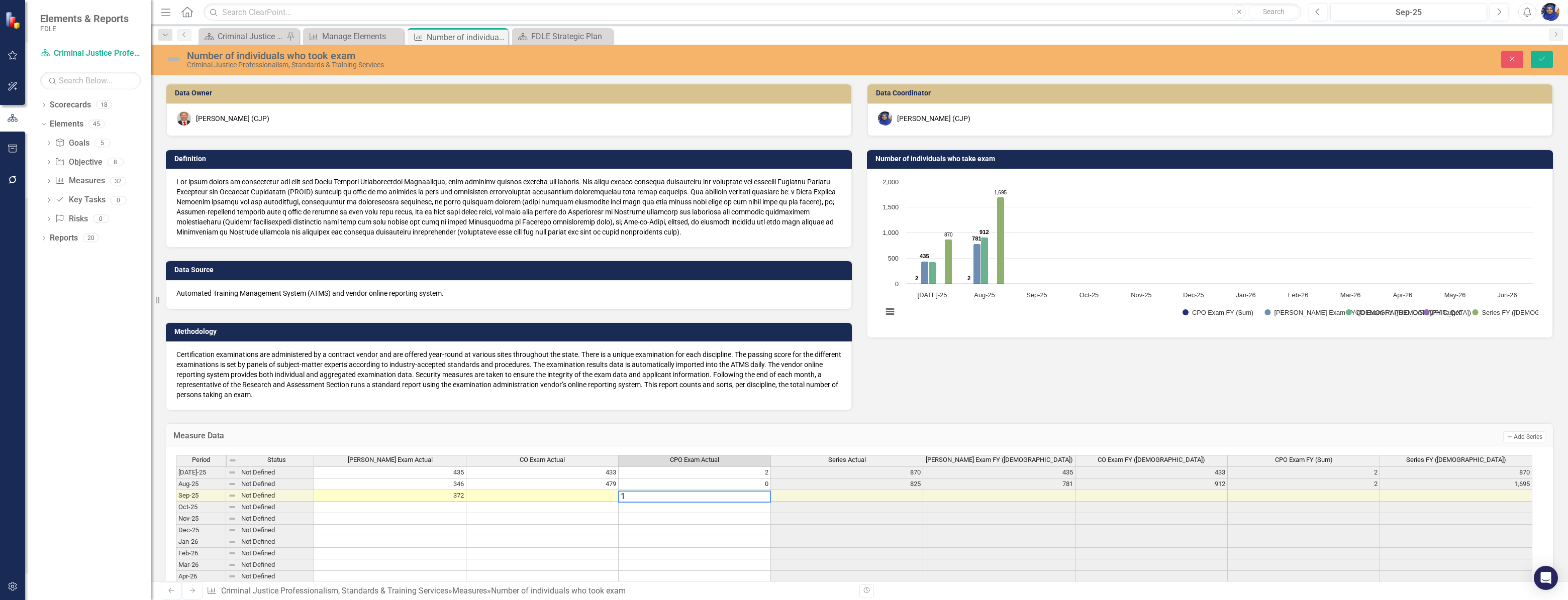
type textarea "1"
click at [587, 496] on td at bounding box center [543, 496] width 152 height 11
type textarea "164"
click at [1544, 58] on icon "submit" at bounding box center [1542, 59] width 6 height 4
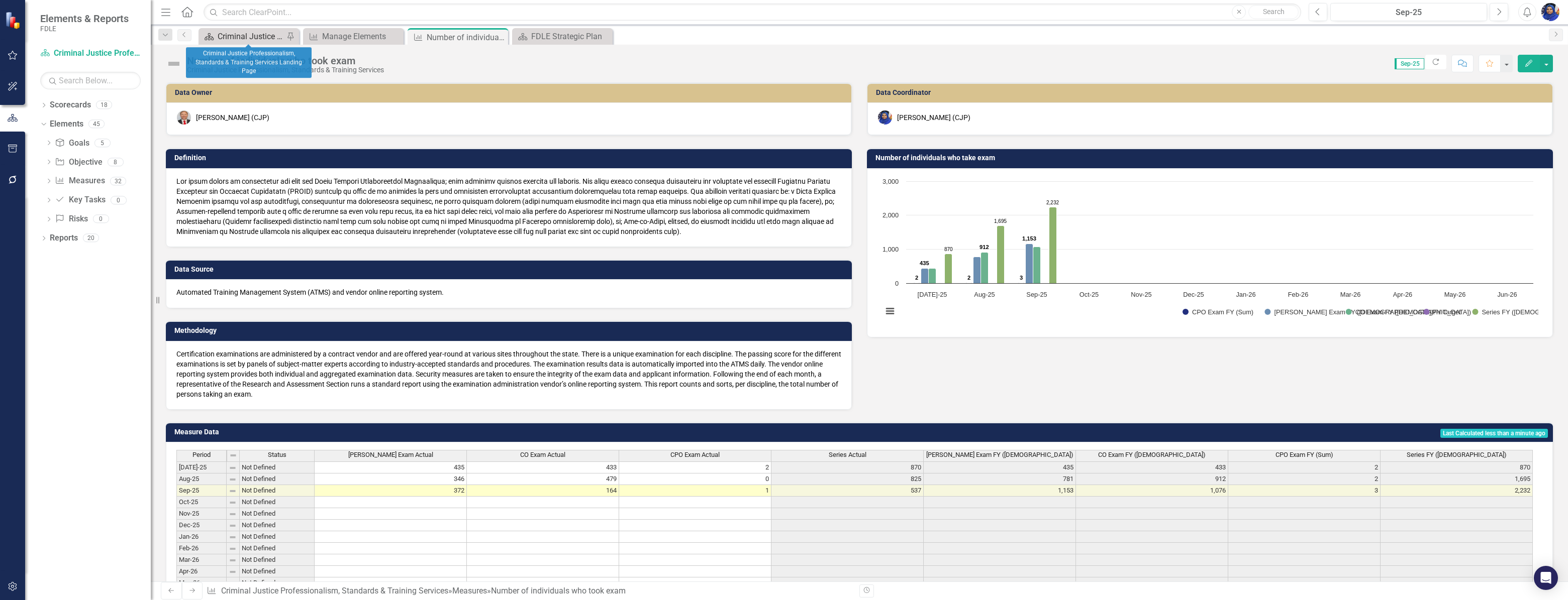
click at [250, 34] on div "Criminal Justice Professionalism, Standards & Training Services Landing Page" at bounding box center [251, 36] width 67 height 13
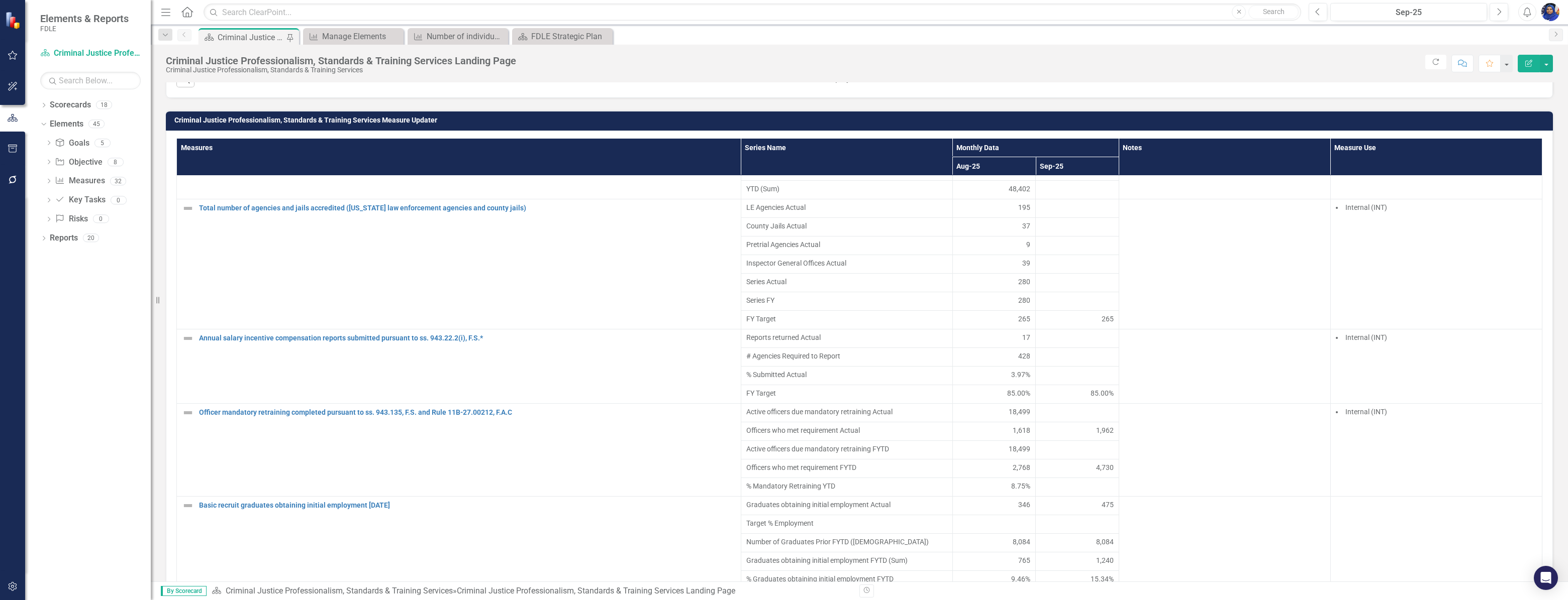
scroll to position [685, 0]
click at [355, 35] on div "Manage Elements" at bounding box center [355, 36] width 67 height 13
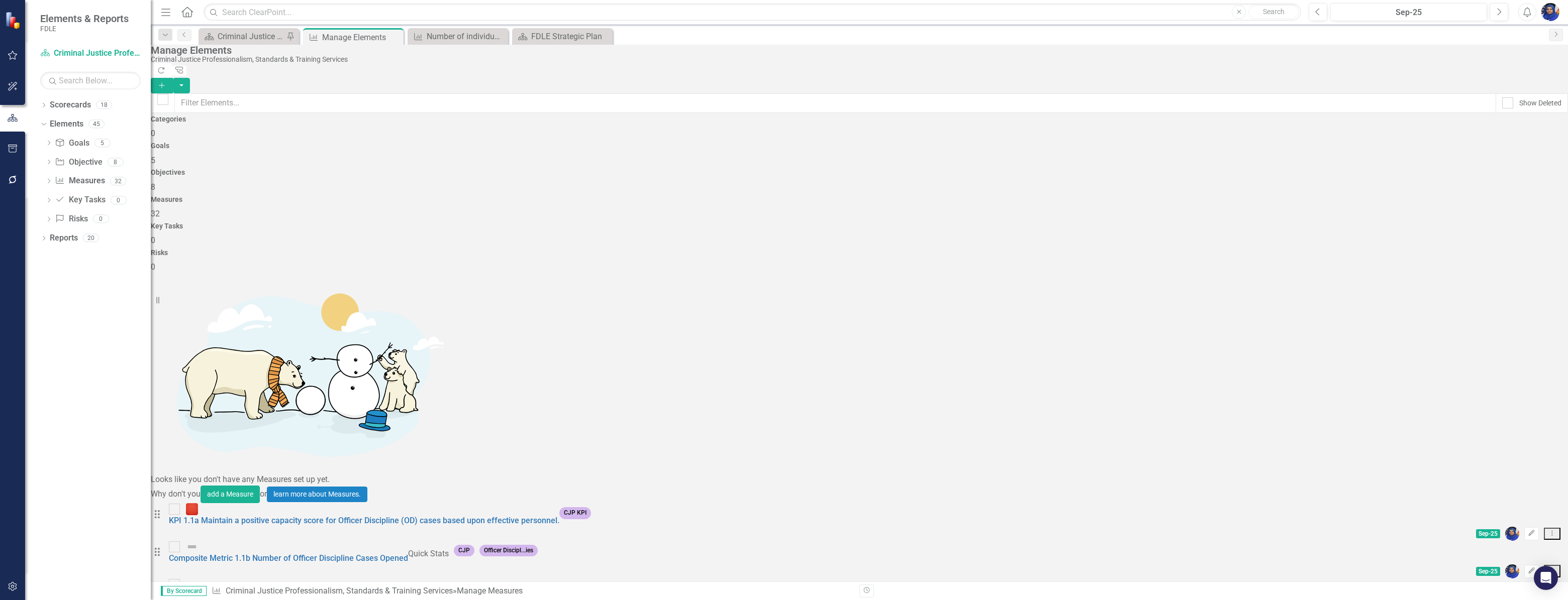
scroll to position [612, 0]
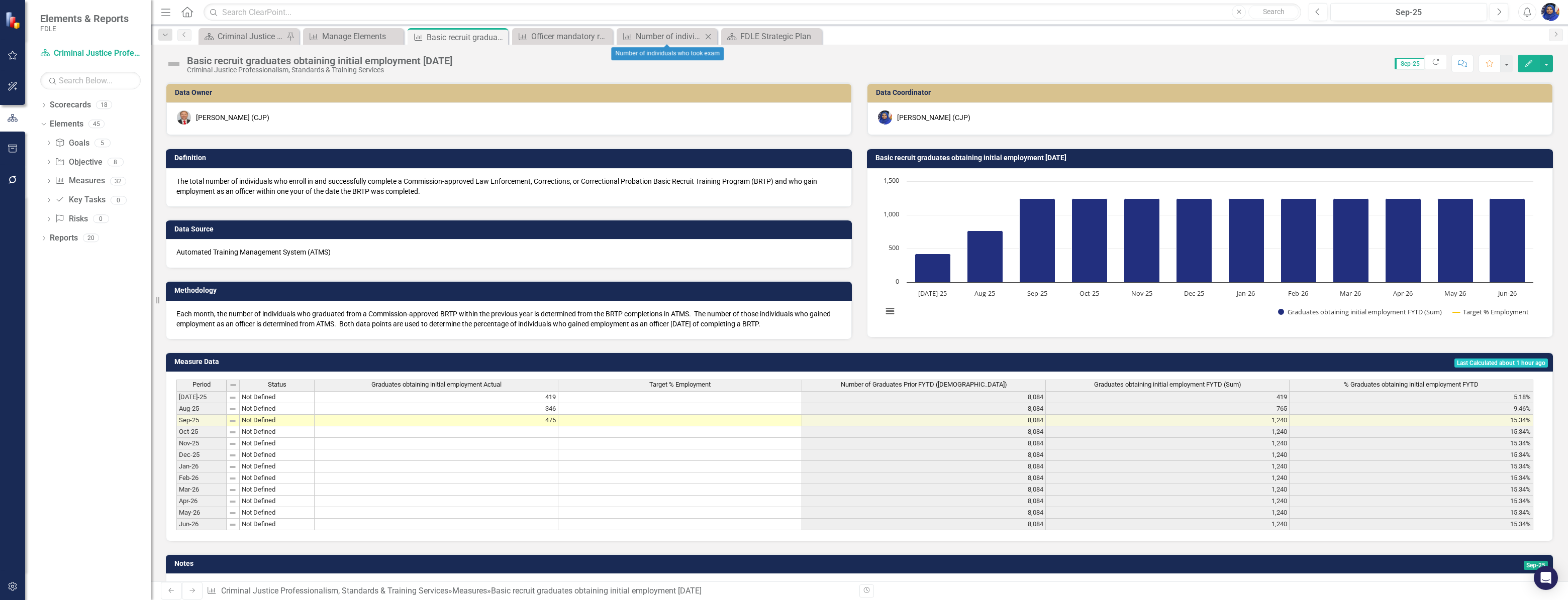
click at [712, 37] on icon "Close" at bounding box center [708, 36] width 10 height 8
click at [710, 35] on icon "Close" at bounding box center [708, 36] width 10 height 8
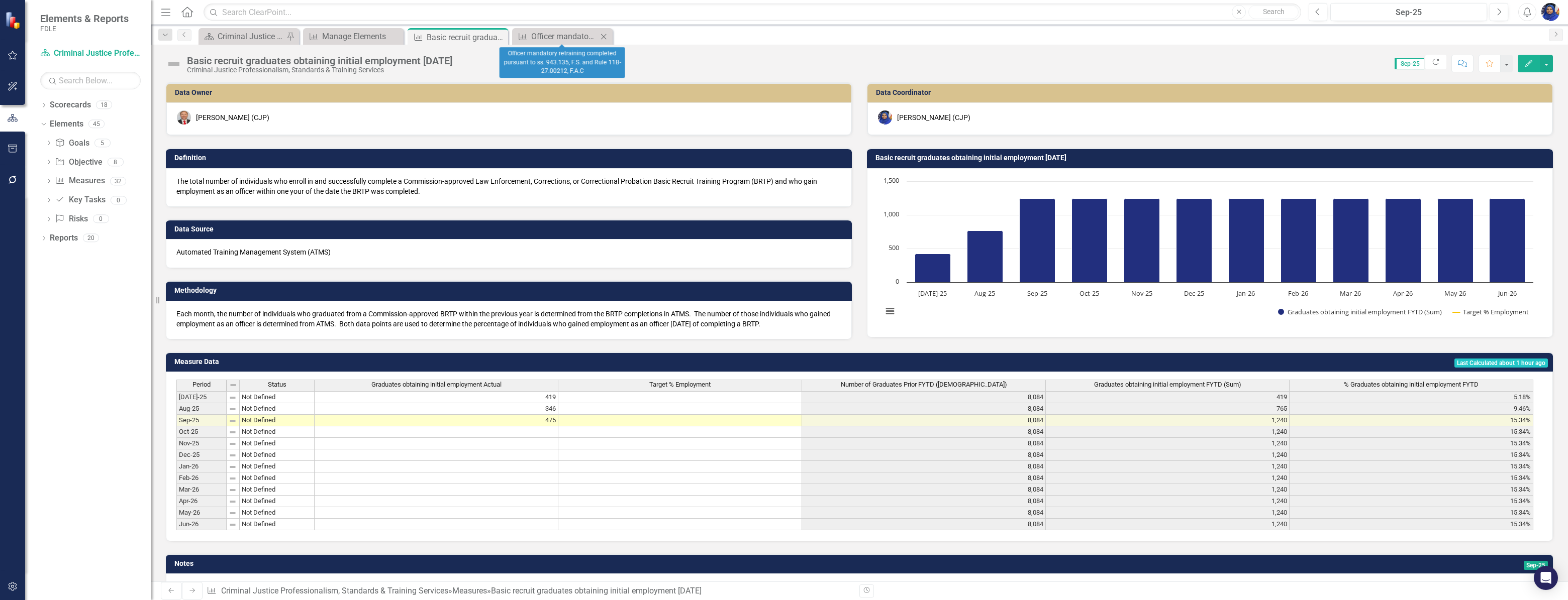
click at [607, 37] on icon "Close" at bounding box center [604, 36] width 10 height 8
click at [497, 33] on icon "Close" at bounding box center [498, 36] width 10 height 8
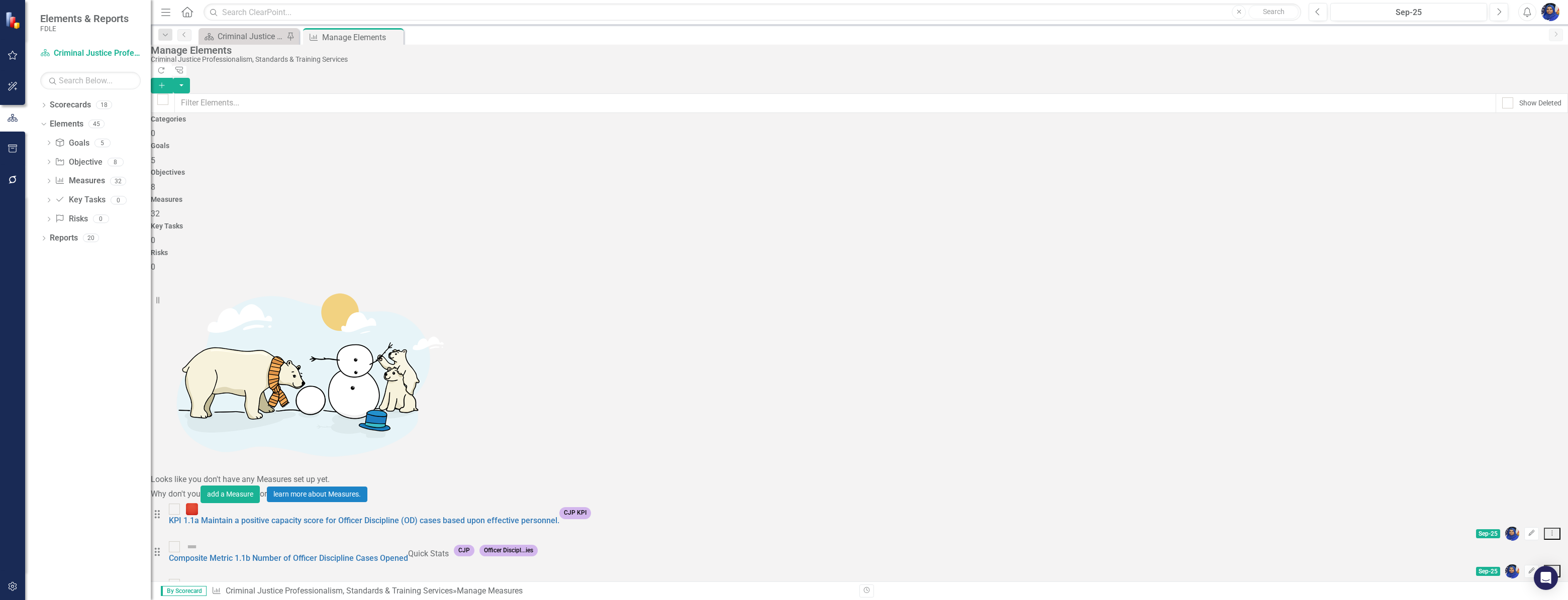
scroll to position [612, 0]
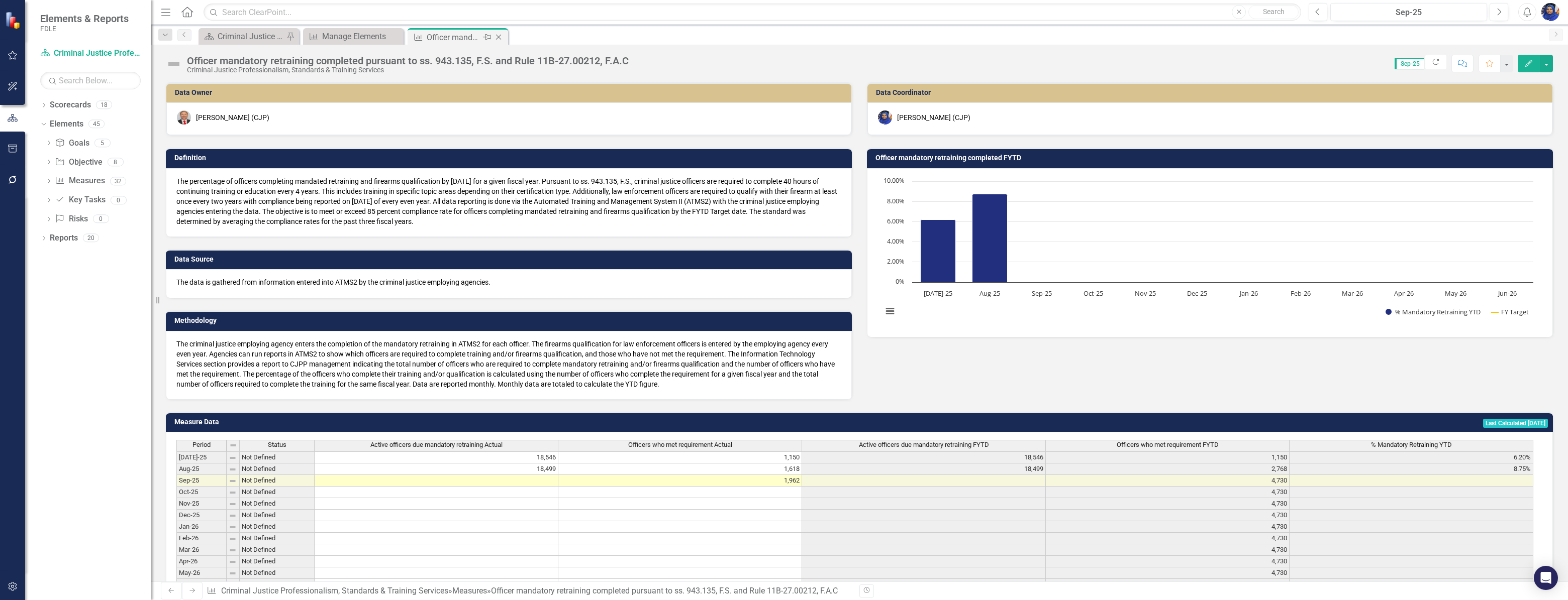
click at [500, 34] on icon "Close" at bounding box center [498, 36] width 10 height 8
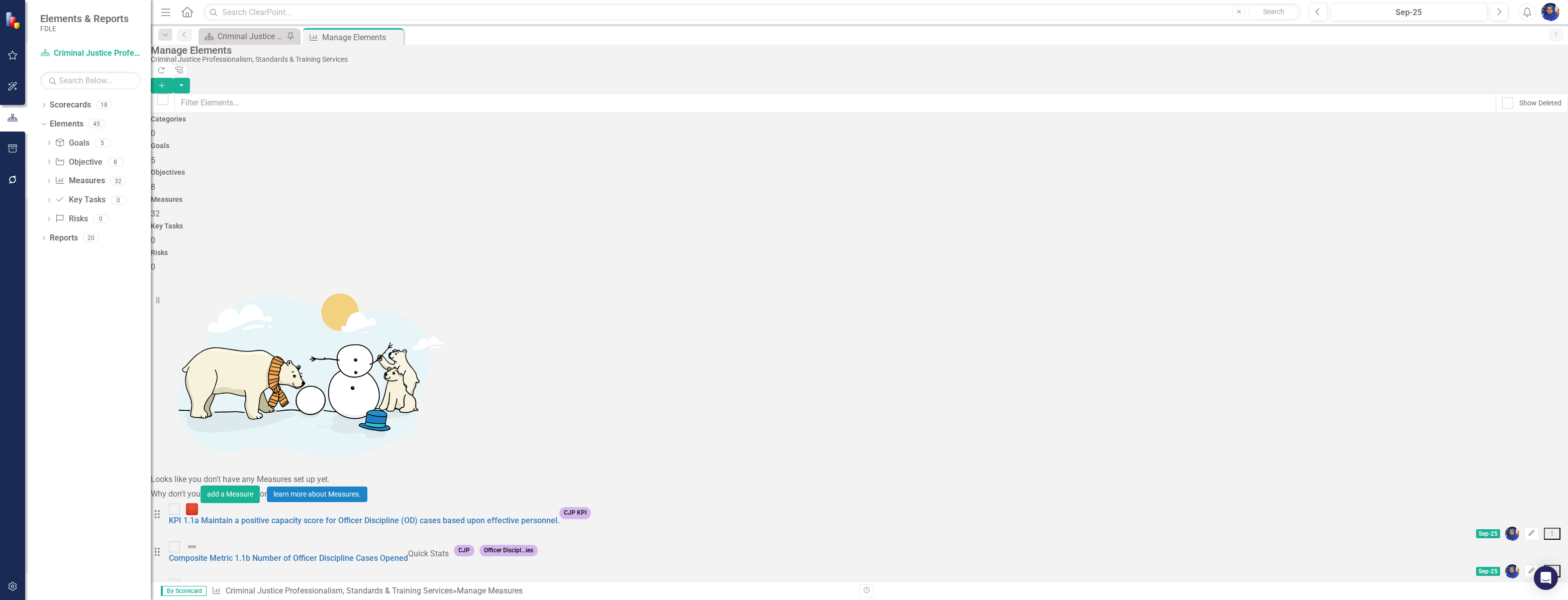
scroll to position [612, 0]
click at [266, 32] on div "Criminal Justice Professionalism, Standards & Training Services Landing Page" at bounding box center [251, 36] width 67 height 13
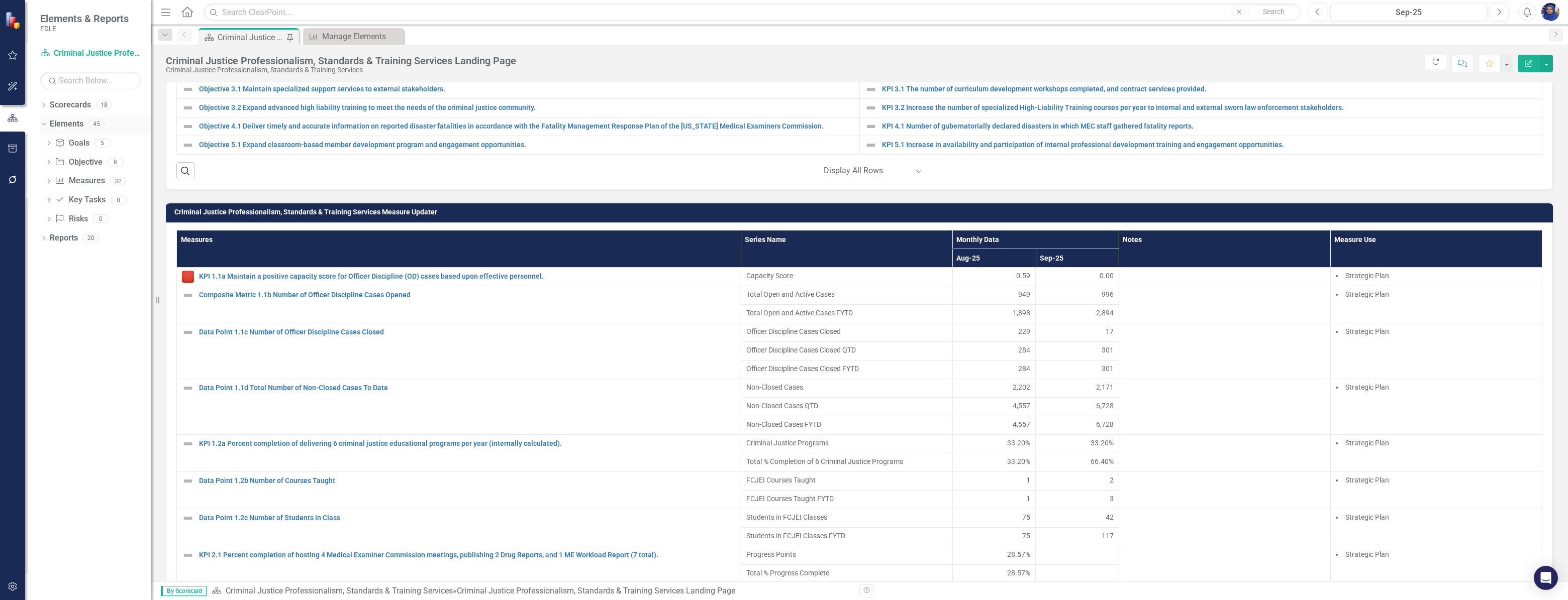
click at [63, 123] on link "Elements" at bounding box center [67, 123] width 34 height 11
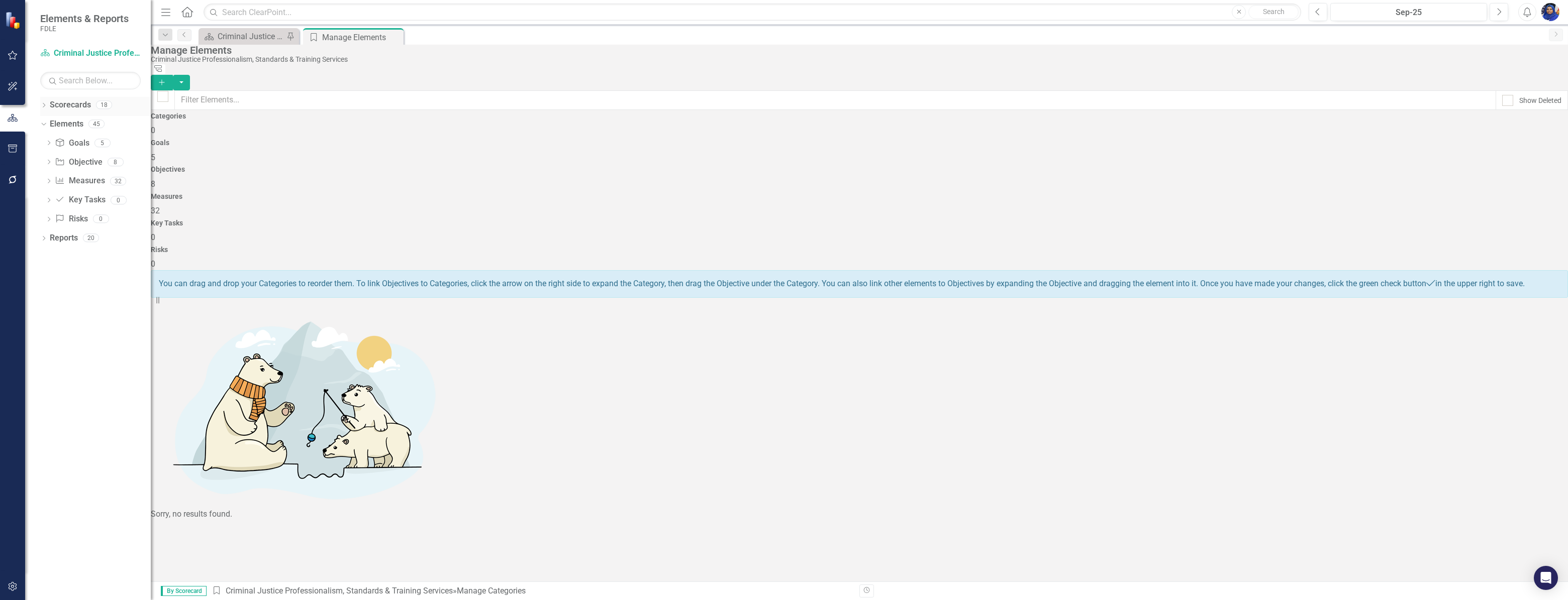
click at [62, 106] on link "Scorecards" at bounding box center [71, 104] width 41 height 11
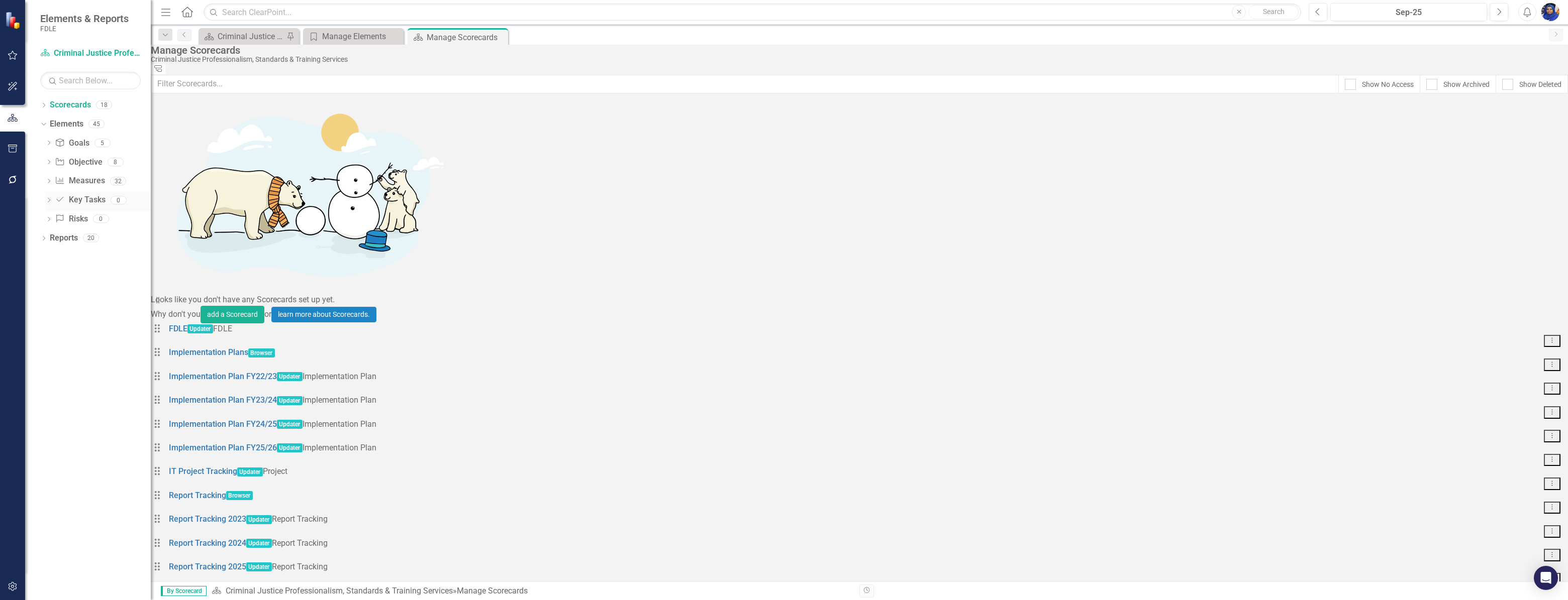
click at [88, 200] on link "Key Task Key Tasks" at bounding box center [79, 199] width 50 height 11
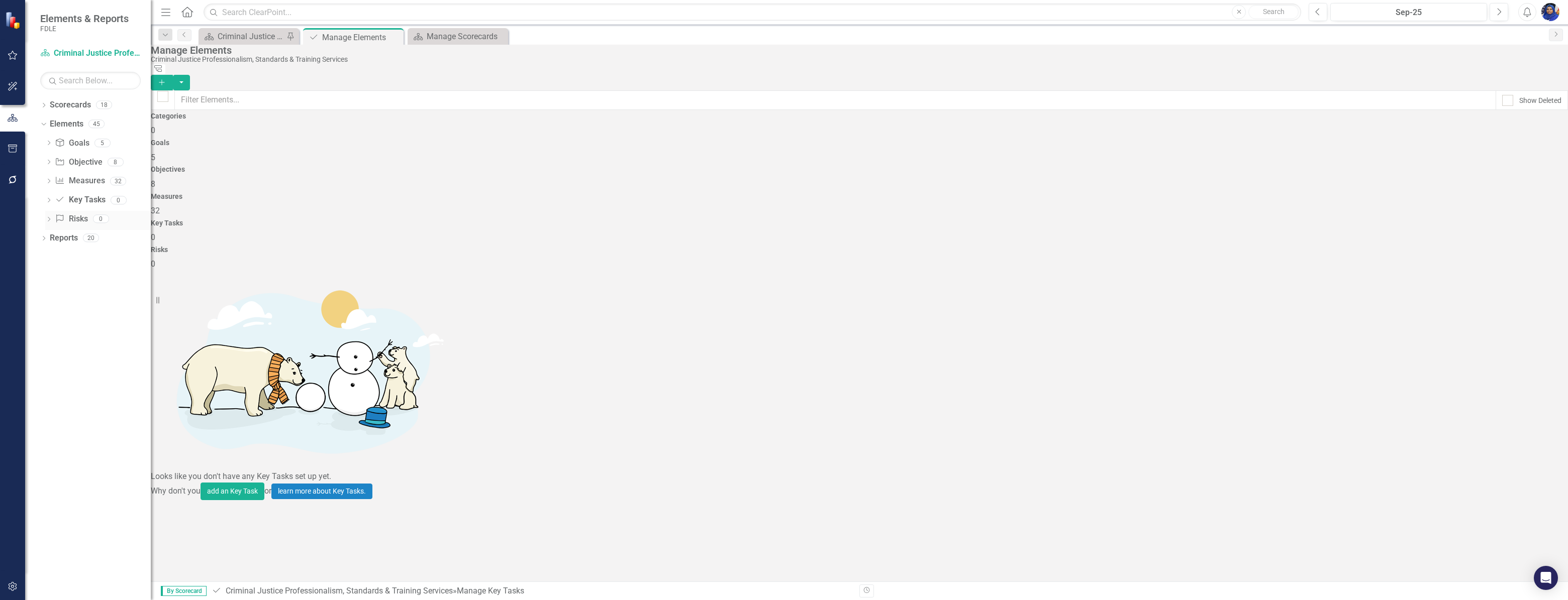
click at [83, 218] on link "Risk Risks" at bounding box center [71, 218] width 33 height 11
click at [67, 237] on link "Reports" at bounding box center [64, 237] width 29 height 11
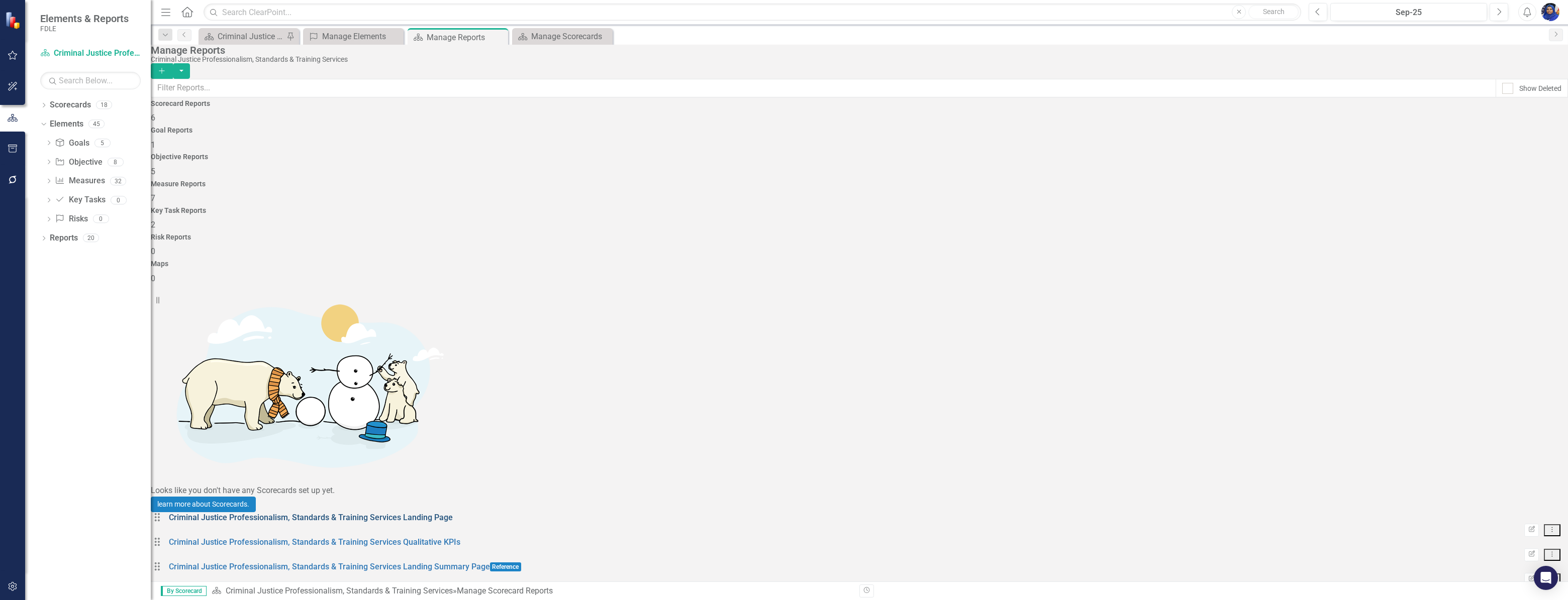
click at [331, 513] on link "Criminal Justice Professionalism, Standards & Training Services Landing Page" at bounding box center [310, 517] width 284 height 9
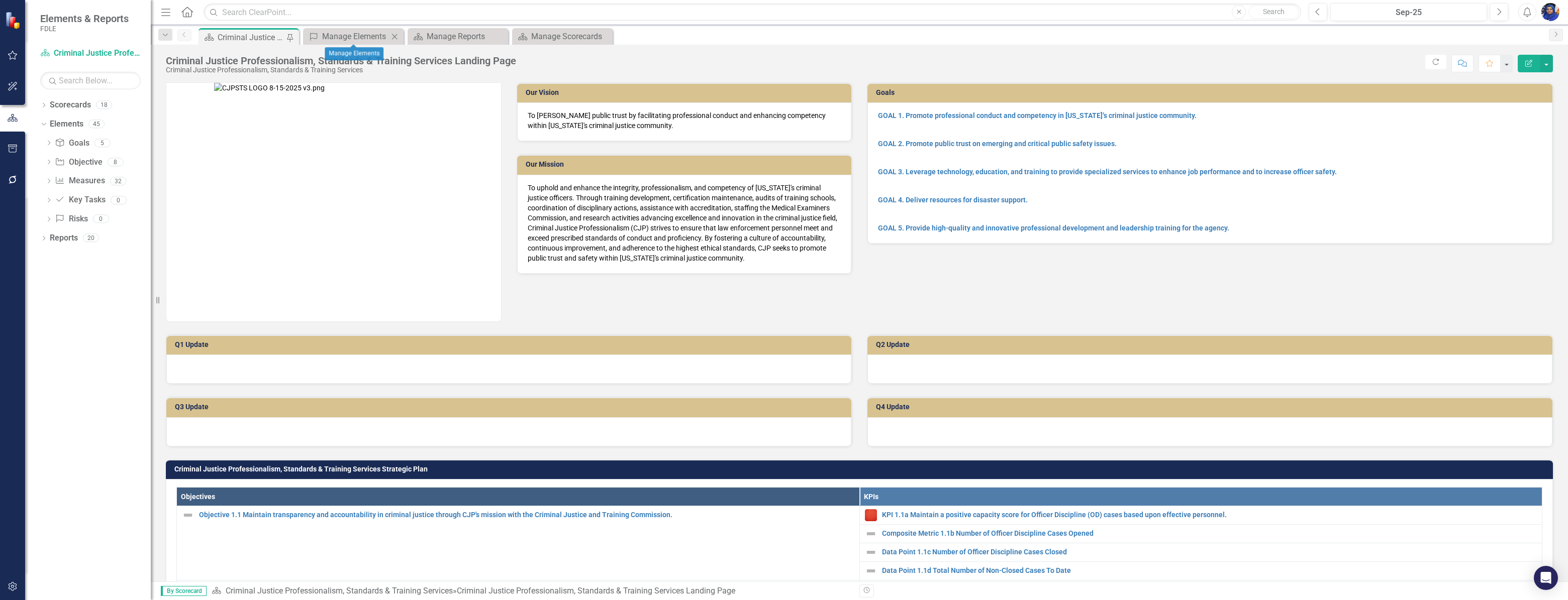
click at [392, 33] on icon "Close" at bounding box center [395, 36] width 10 height 8
click at [364, 39] on div "Manage Reports" at bounding box center [355, 36] width 67 height 13
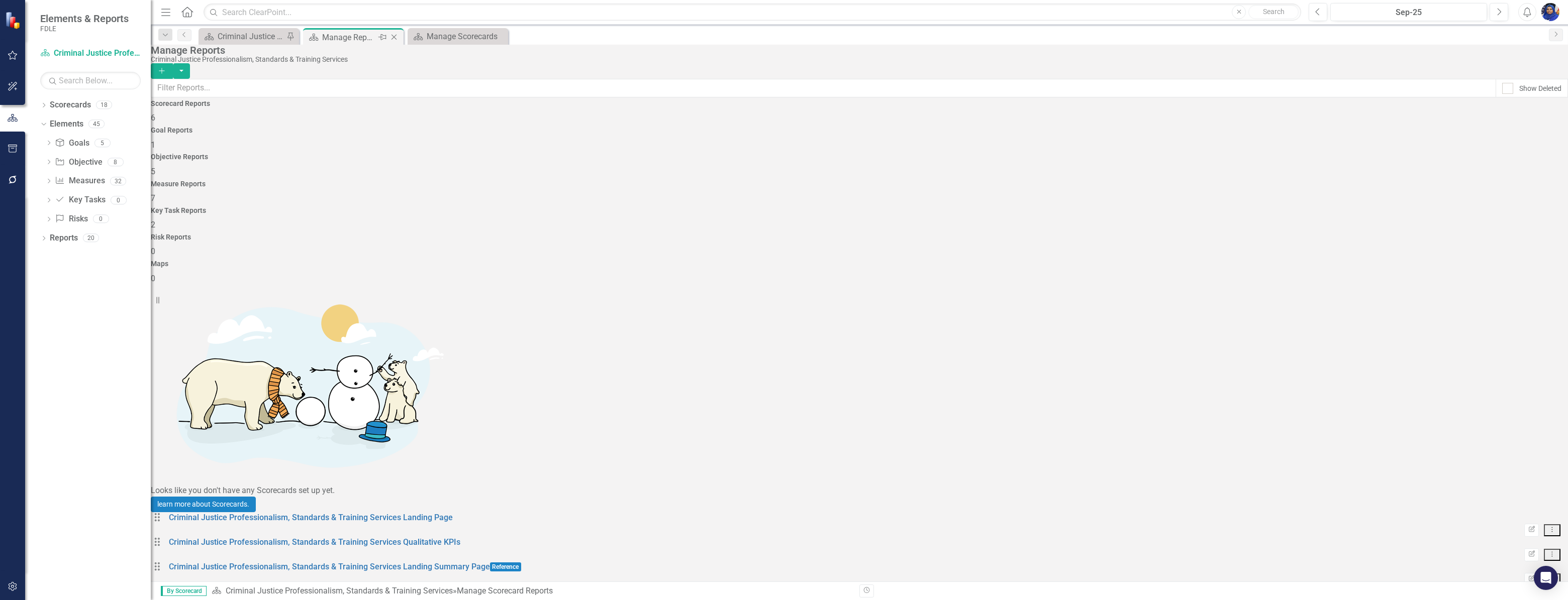
click at [395, 35] on icon at bounding box center [394, 37] width 5 height 5
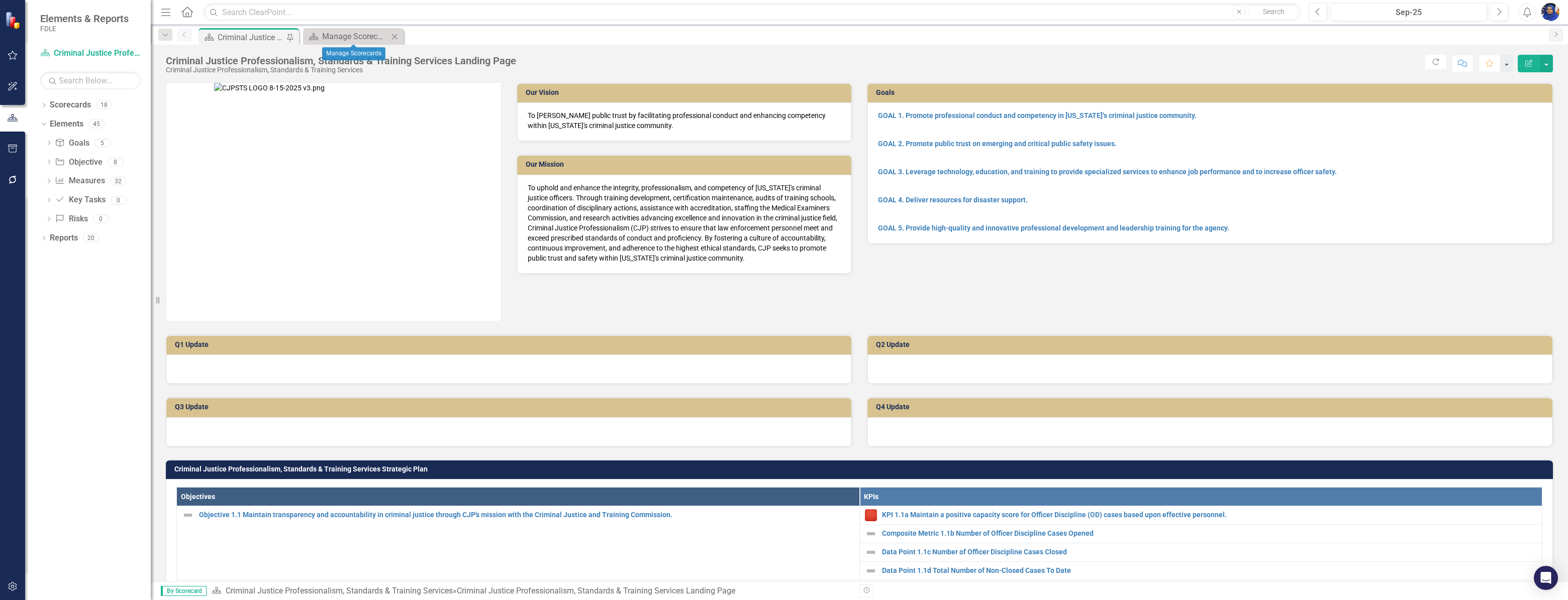
click at [397, 35] on icon "Close" at bounding box center [395, 36] width 10 height 8
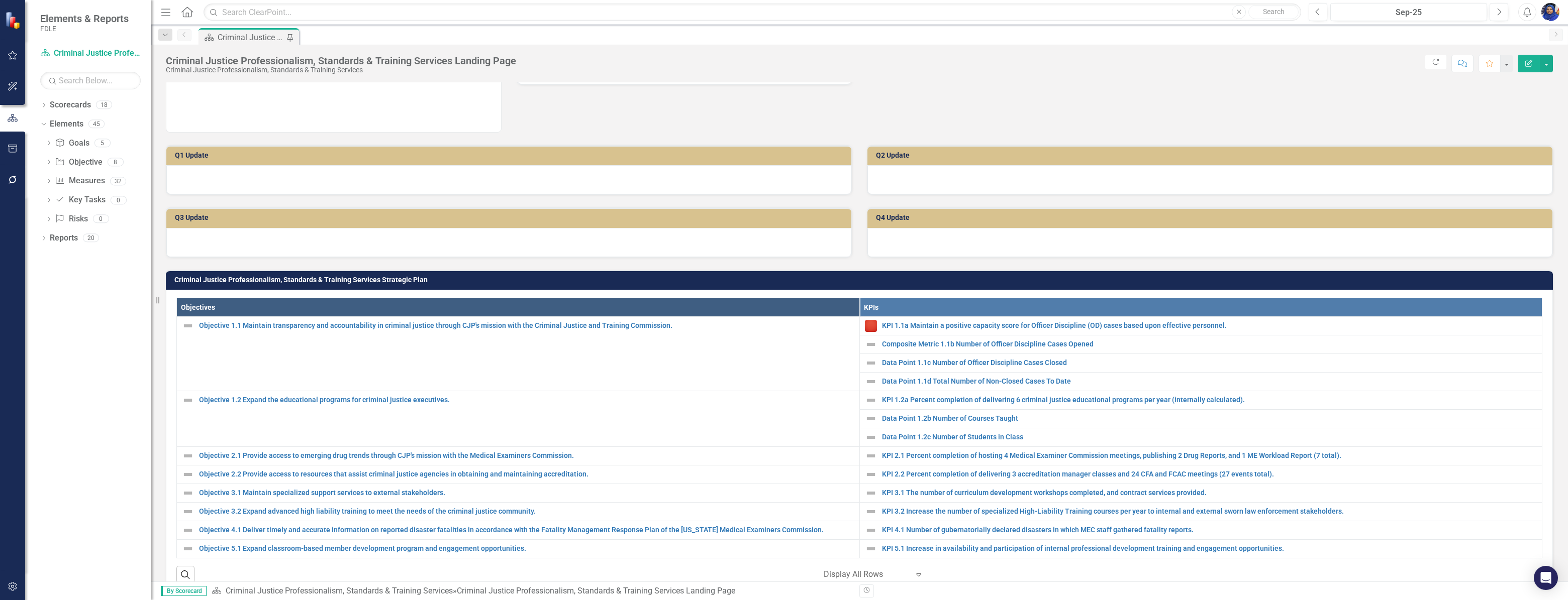
scroll to position [45, 0]
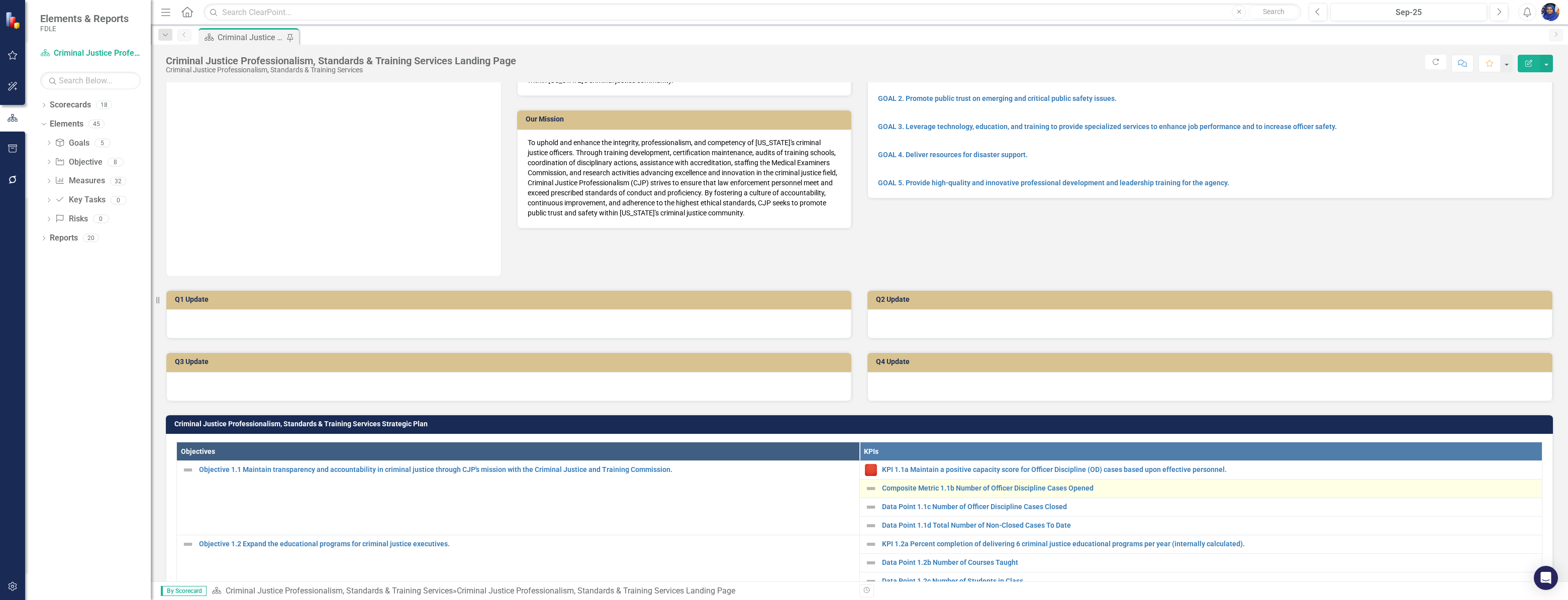
click at [868, 487] on img at bounding box center [871, 489] width 12 height 12
click at [0, 0] on div "Edit Edit Measure Link Open Element" at bounding box center [0, 0] width 0 height 0
click at [867, 487] on img at bounding box center [871, 489] width 12 height 12
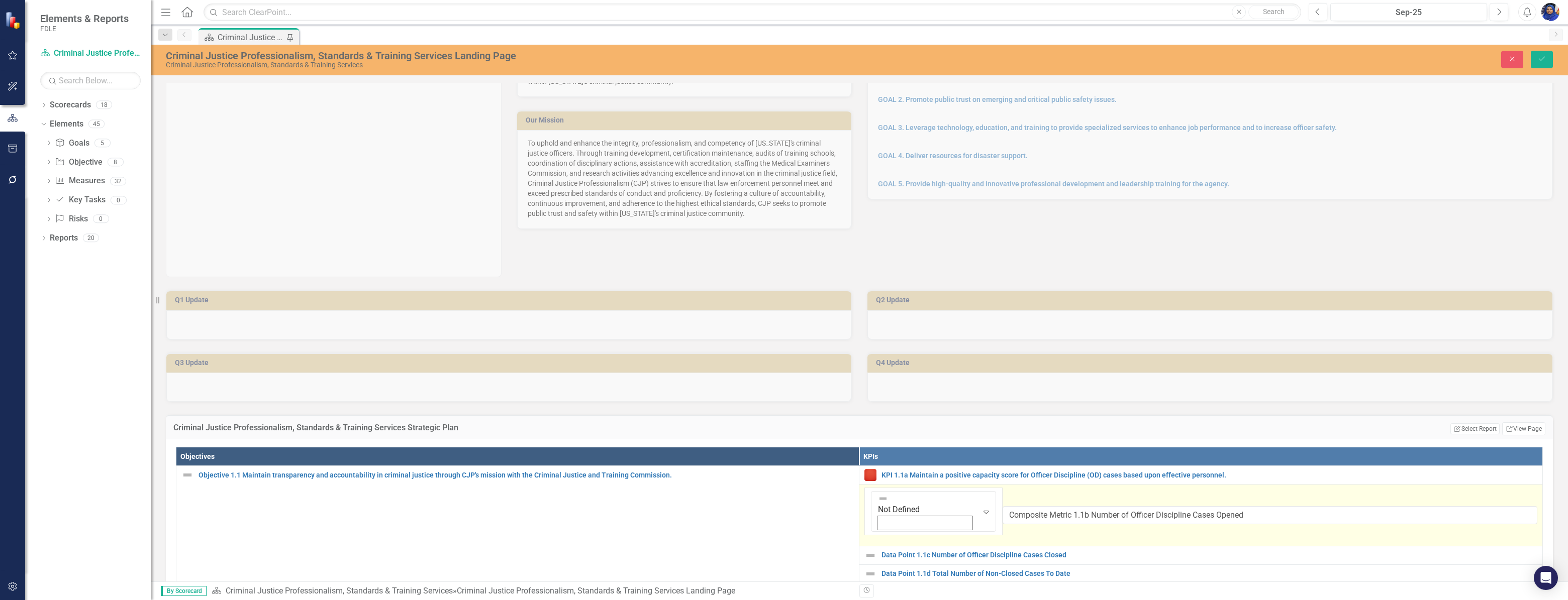
scroll to position [274, 0]
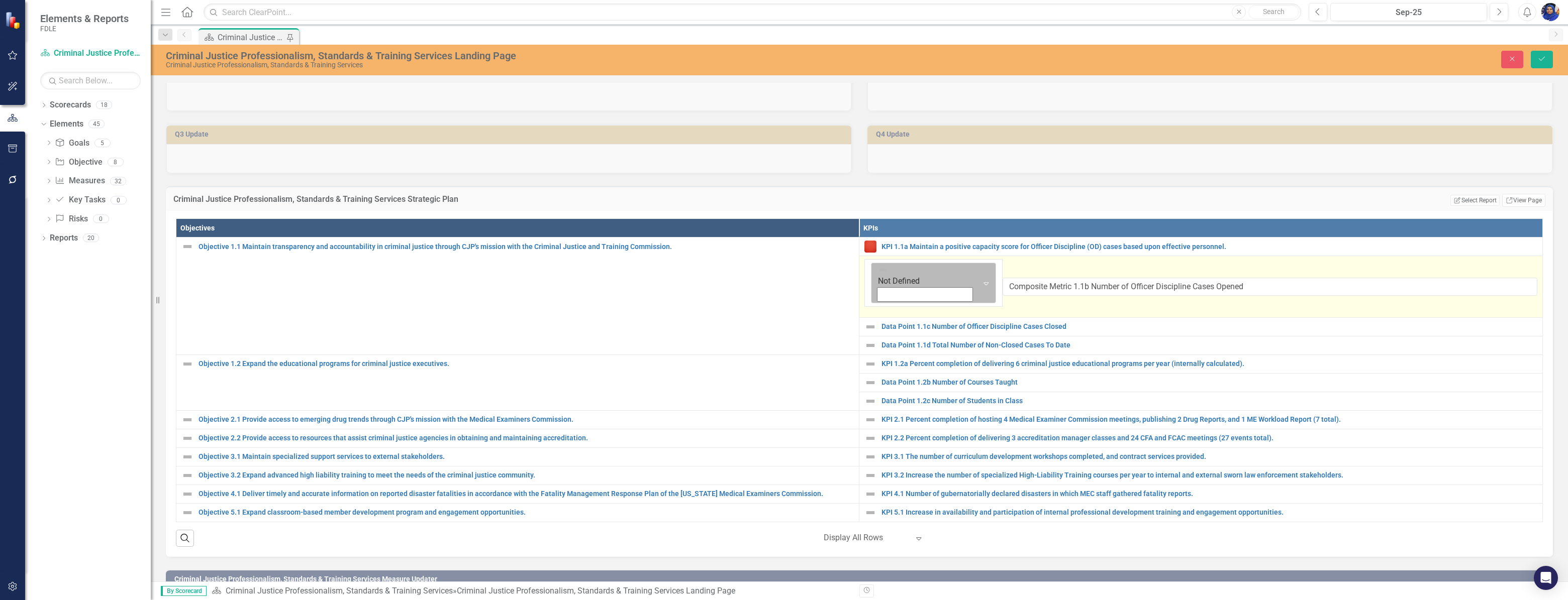
click at [981, 279] on icon "Expand" at bounding box center [987, 282] width 10 height 8
click at [1263, 278] on input "Composite Metric 1.1b Number of Officer Discipline Cases Opened" at bounding box center [1270, 287] width 535 height 19
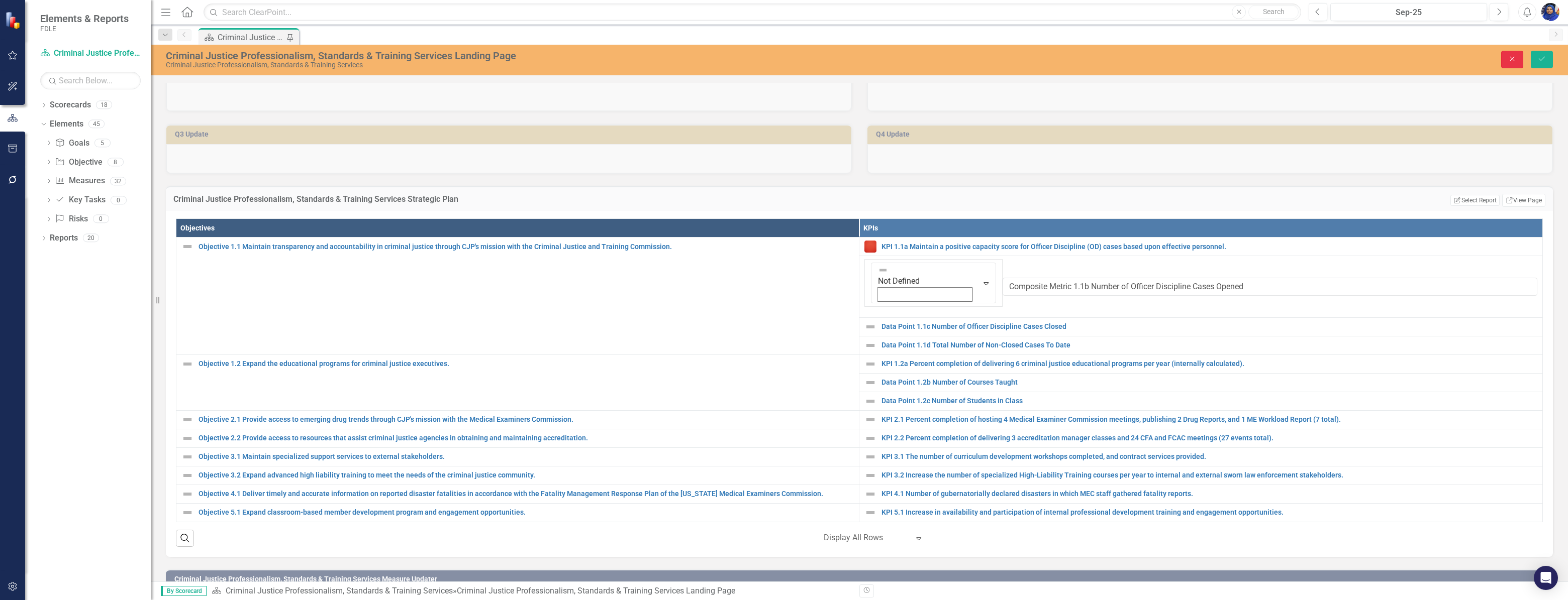
click at [1512, 56] on icon "Close" at bounding box center [1512, 59] width 9 height 7
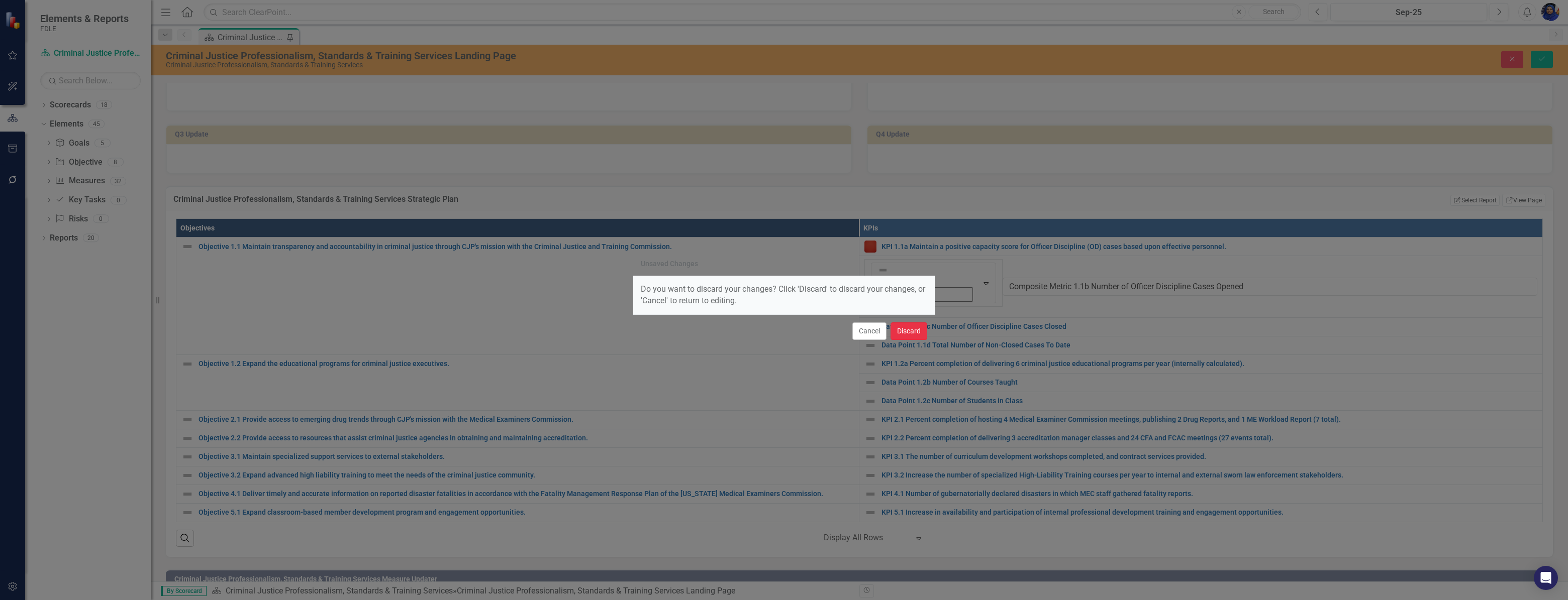
click at [897, 330] on button "Discard" at bounding box center [909, 332] width 36 height 17
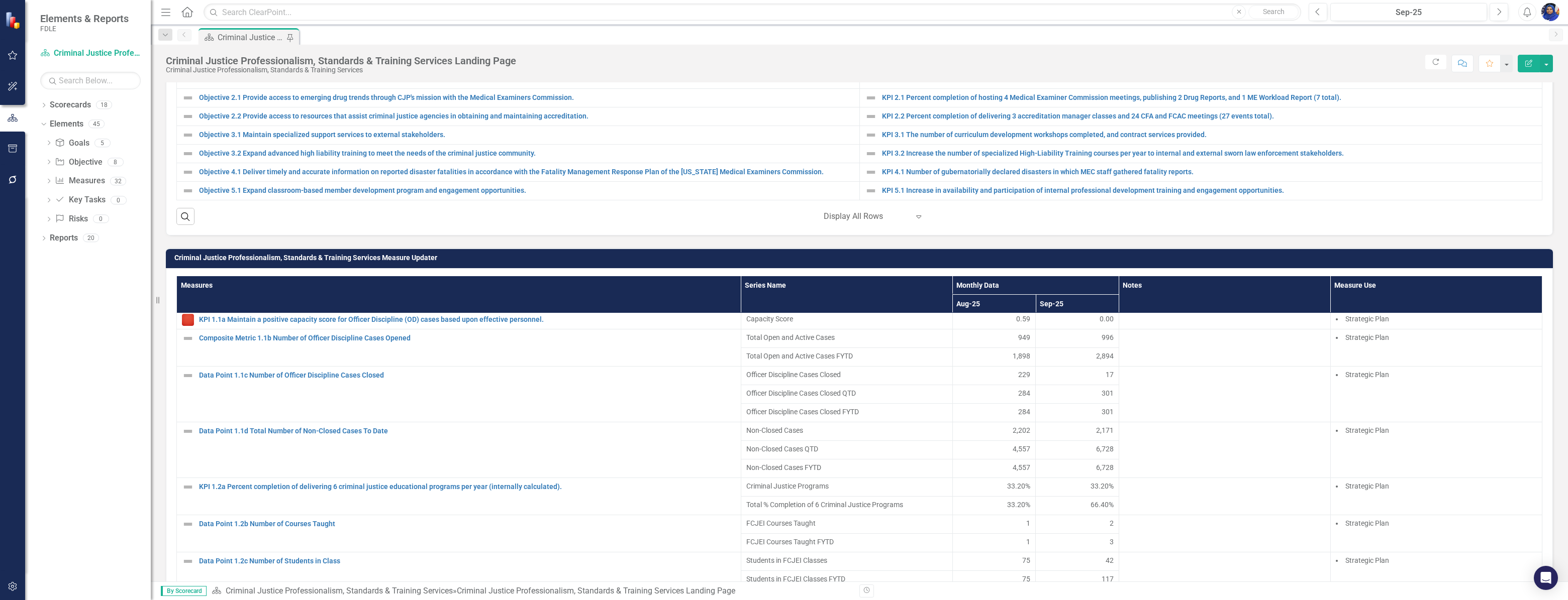
scroll to position [0, 0]
